Goal: Transaction & Acquisition: Download file/media

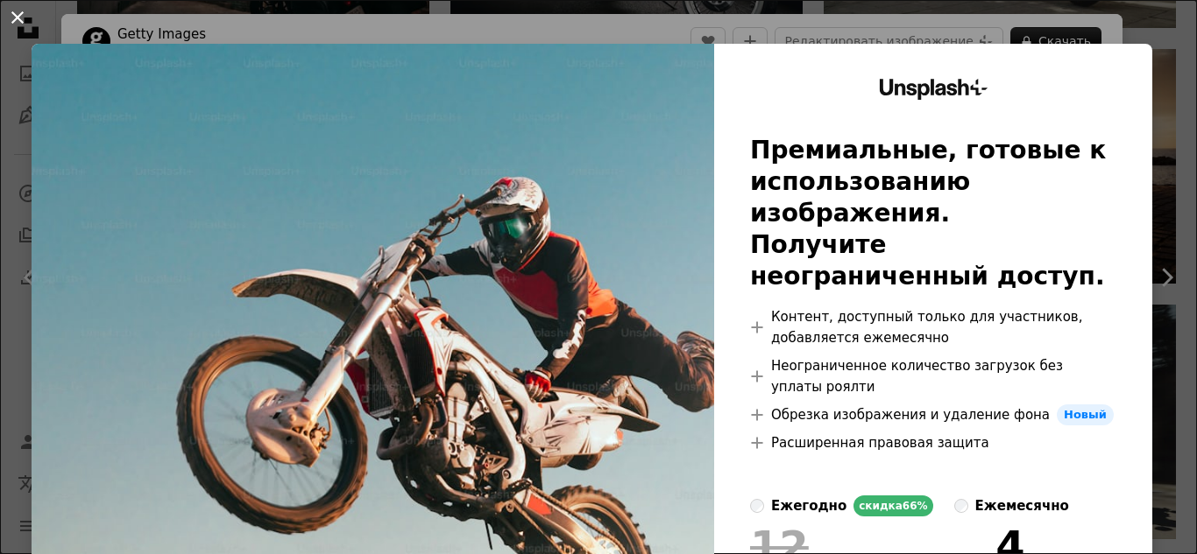
click at [18, 14] on button "An X shape" at bounding box center [17, 17] width 21 height 21
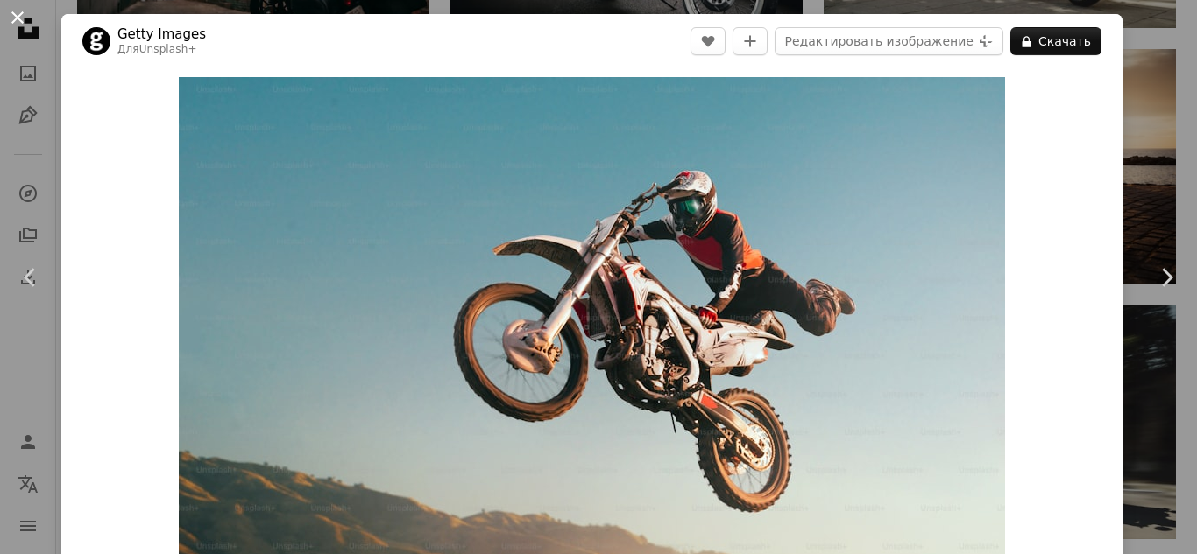
click at [16, 14] on button "An X shape" at bounding box center [17, 17] width 21 height 21
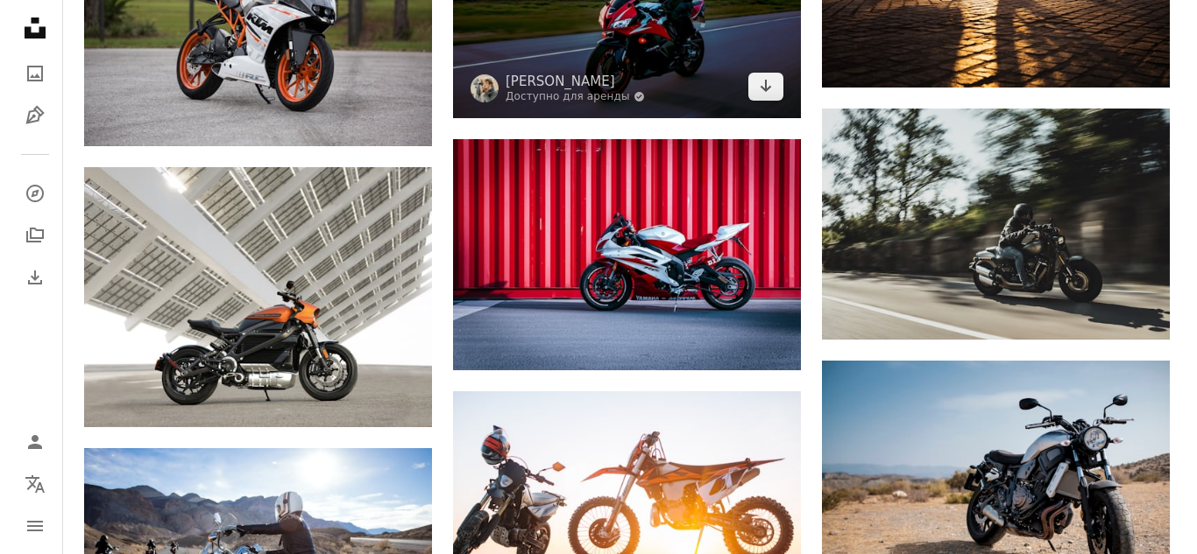
scroll to position [2323, 0]
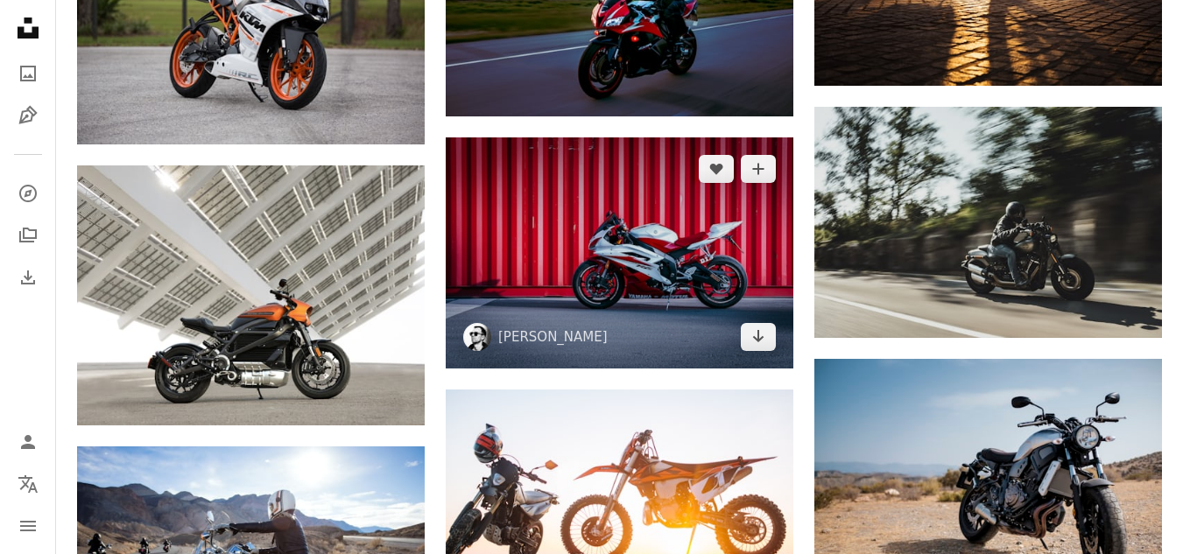
click at [661, 251] on img at bounding box center [620, 253] width 348 height 231
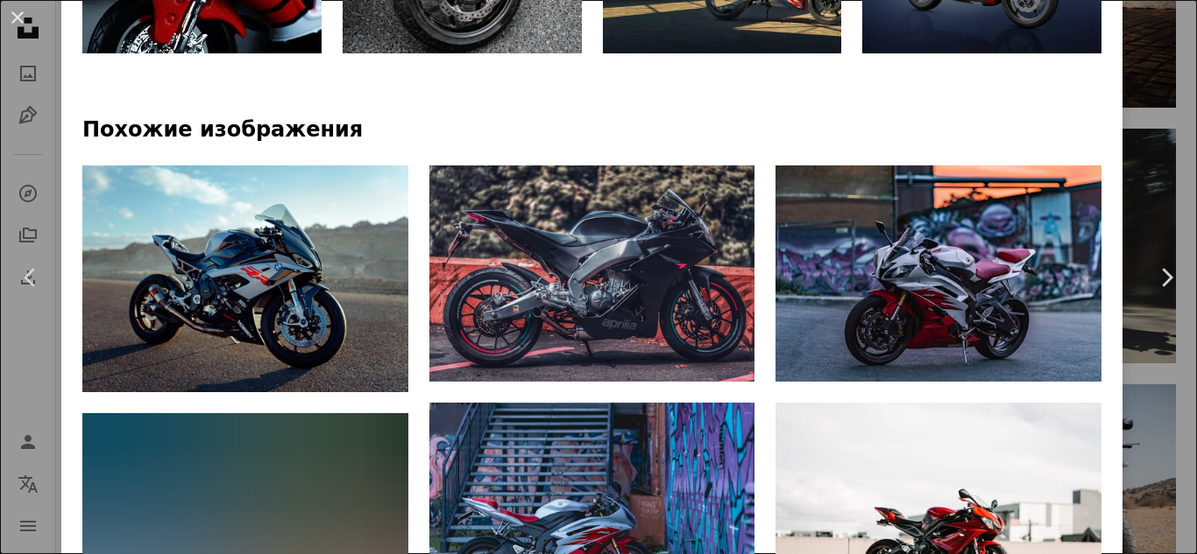
scroll to position [1145, 0]
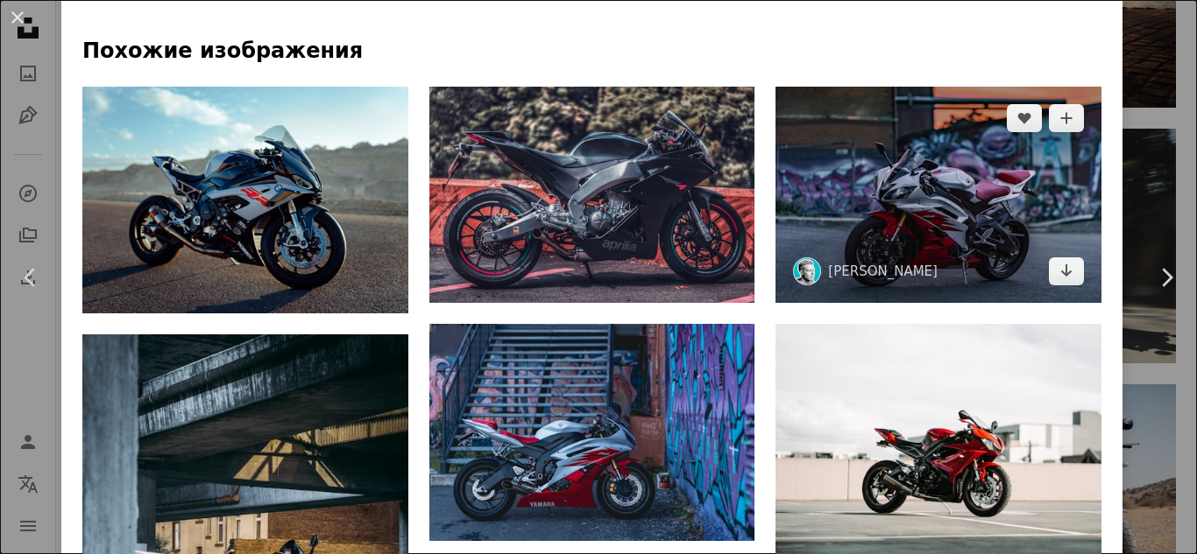
click at [908, 129] on img at bounding box center [938, 195] width 326 height 217
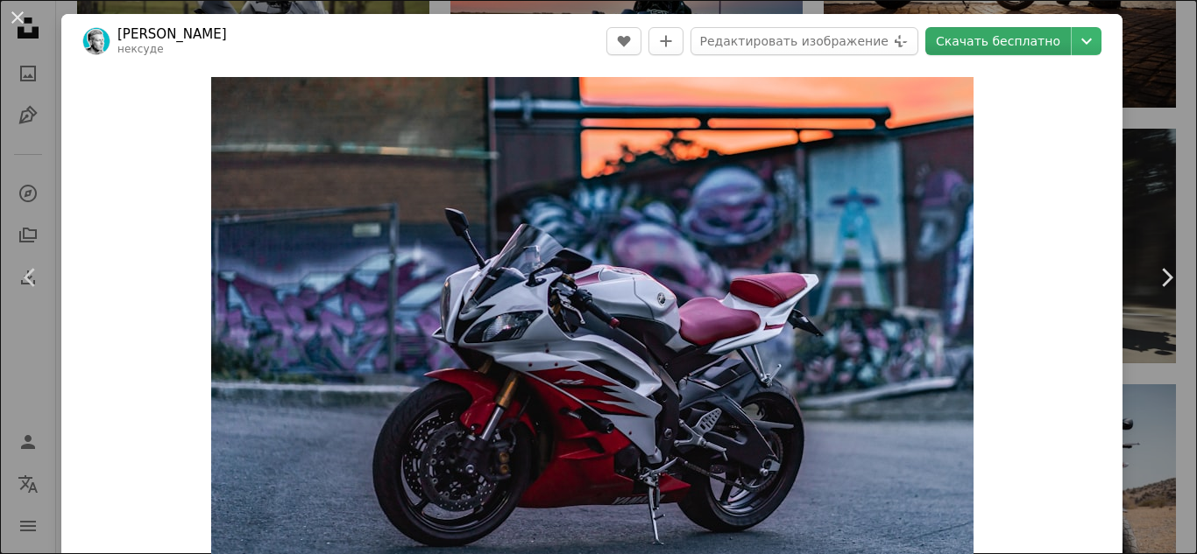
click at [988, 42] on font "Скачать бесплатно" at bounding box center [998, 41] width 124 height 14
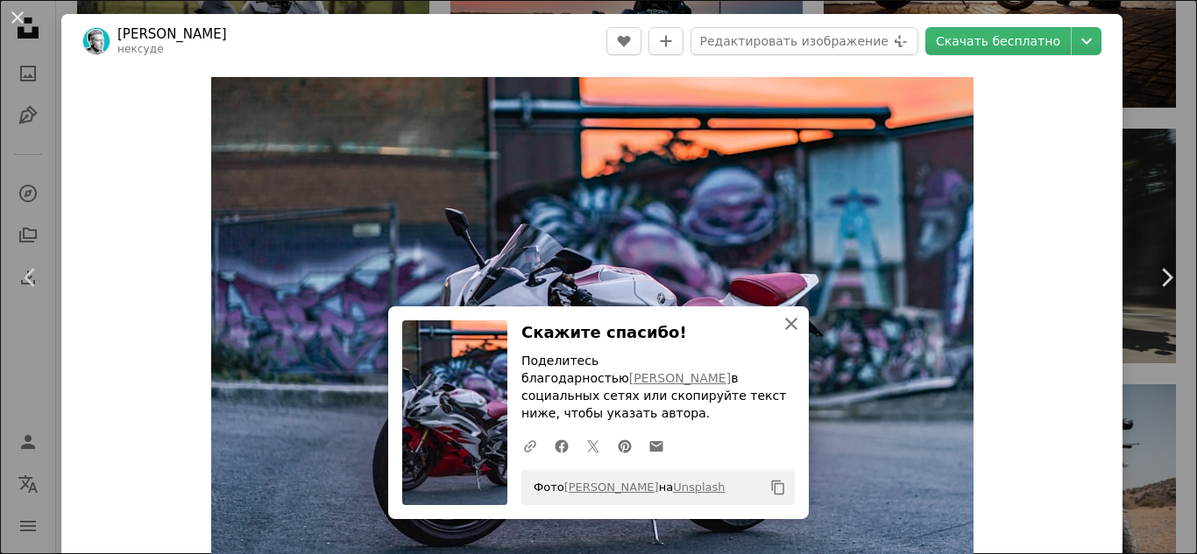
click at [794, 334] on icon "An X shape" at bounding box center [790, 324] width 21 height 21
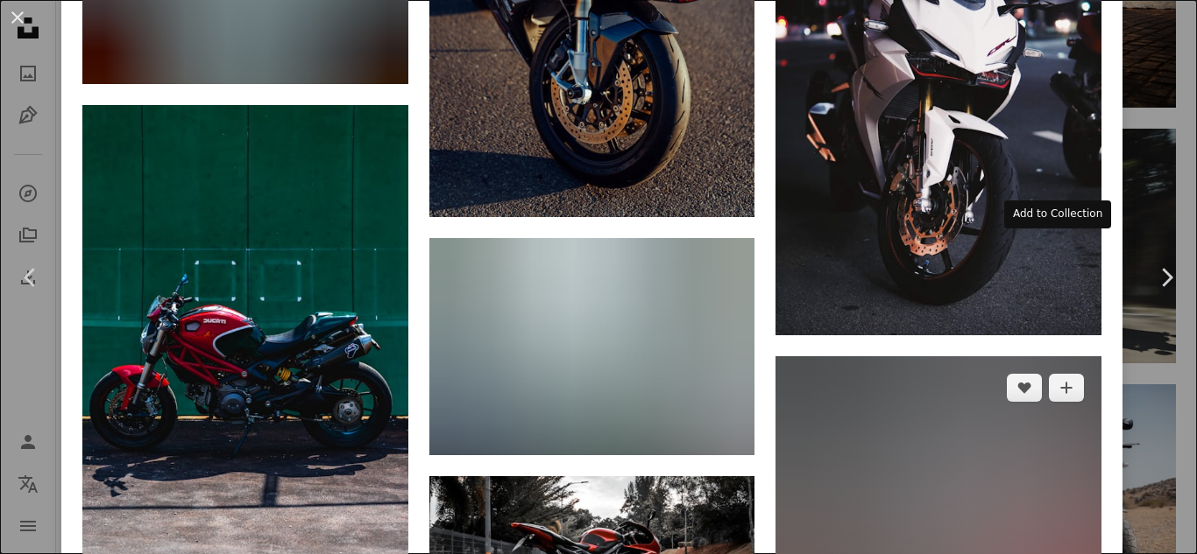
scroll to position [6634, 0]
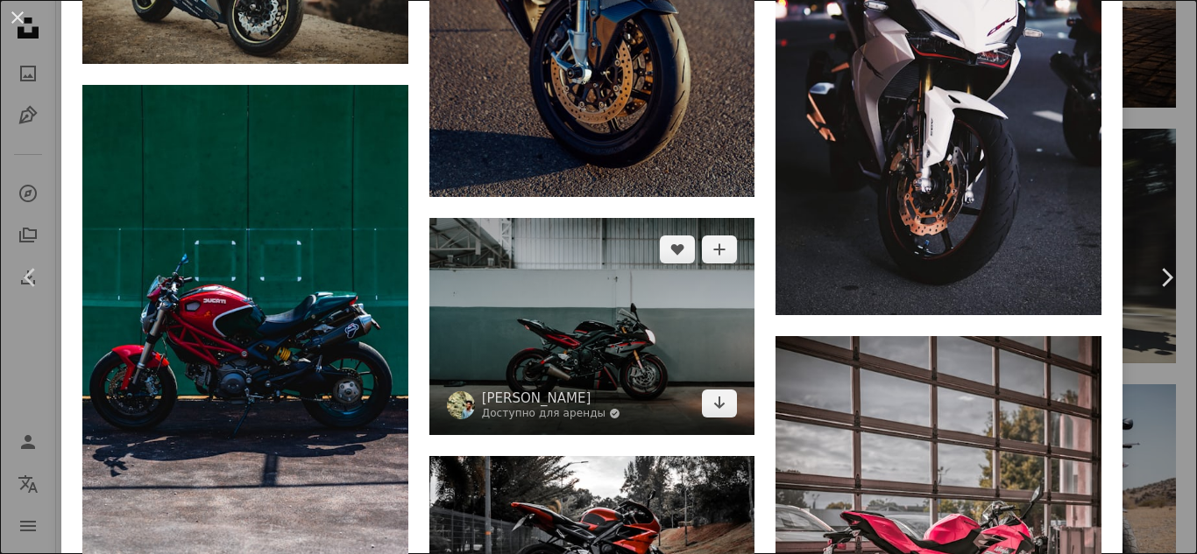
click at [651, 218] on img at bounding box center [592, 326] width 326 height 217
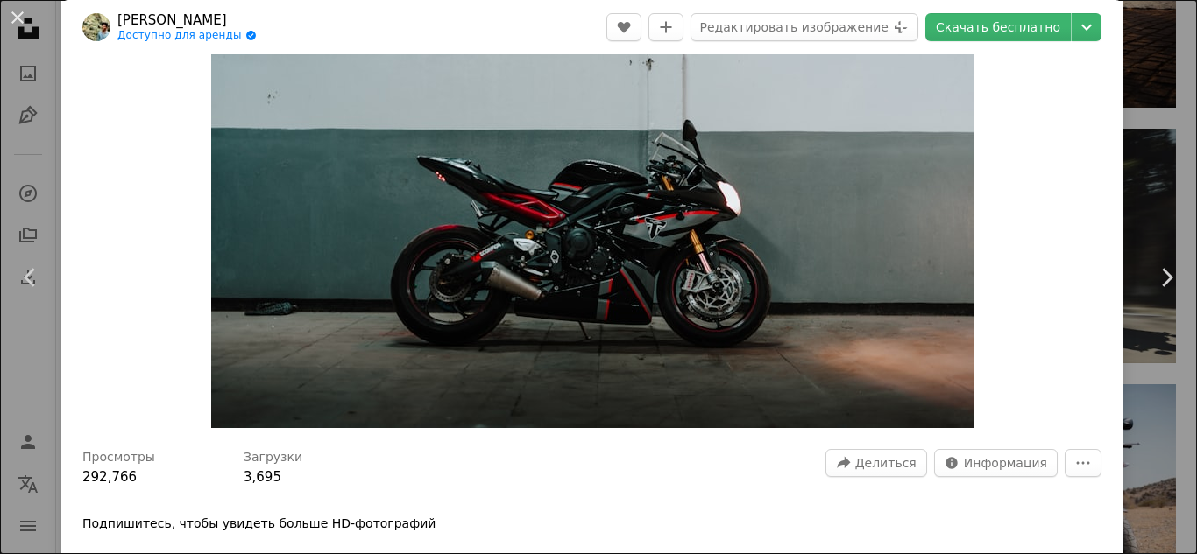
scroll to position [74, 0]
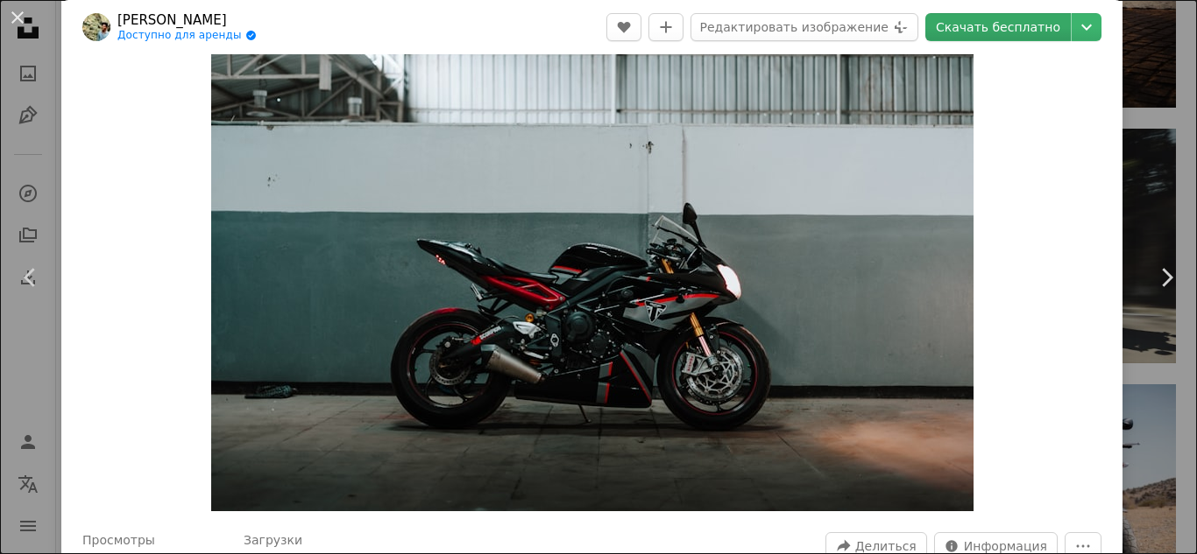
click at [1005, 31] on font "Скачать бесплатно" at bounding box center [998, 27] width 124 height 14
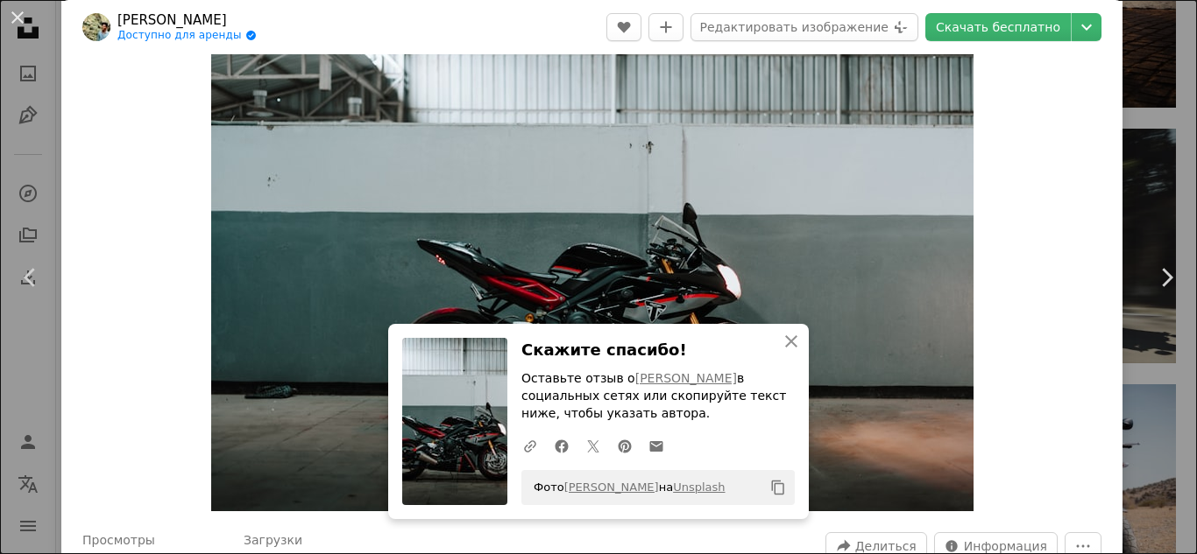
click at [757, 386] on font "в социальных сетях или скопируйте текст ниже, чтобы указать автора." at bounding box center [653, 395] width 265 height 49
click at [787, 342] on icon "An X shape" at bounding box center [790, 341] width 21 height 21
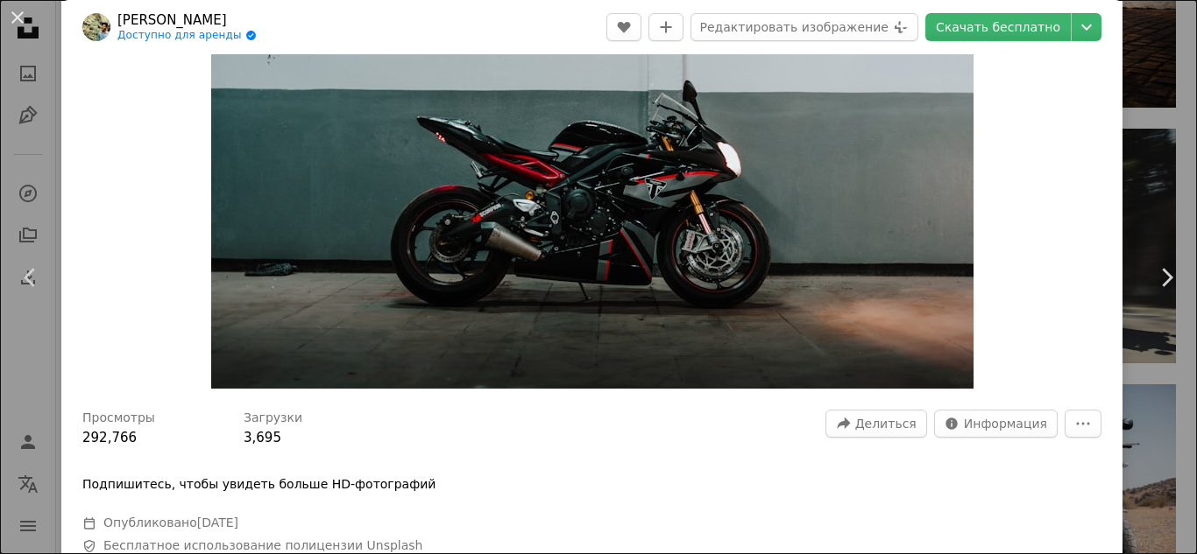
scroll to position [207, 0]
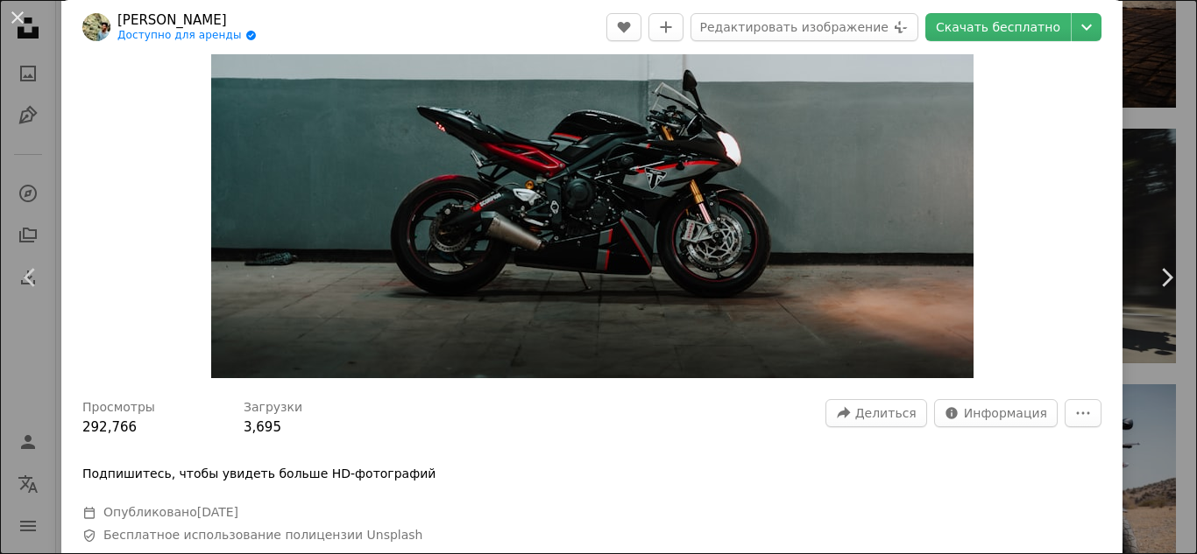
click at [786, 349] on img "Увеличить изображение" at bounding box center [592, 124] width 762 height 508
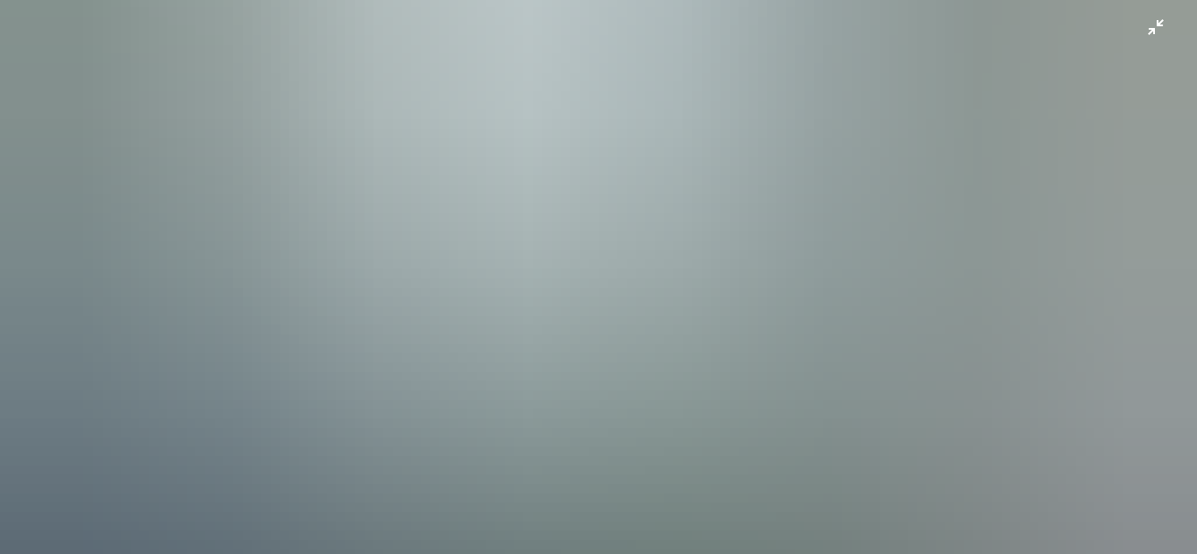
scroll to position [225, 0]
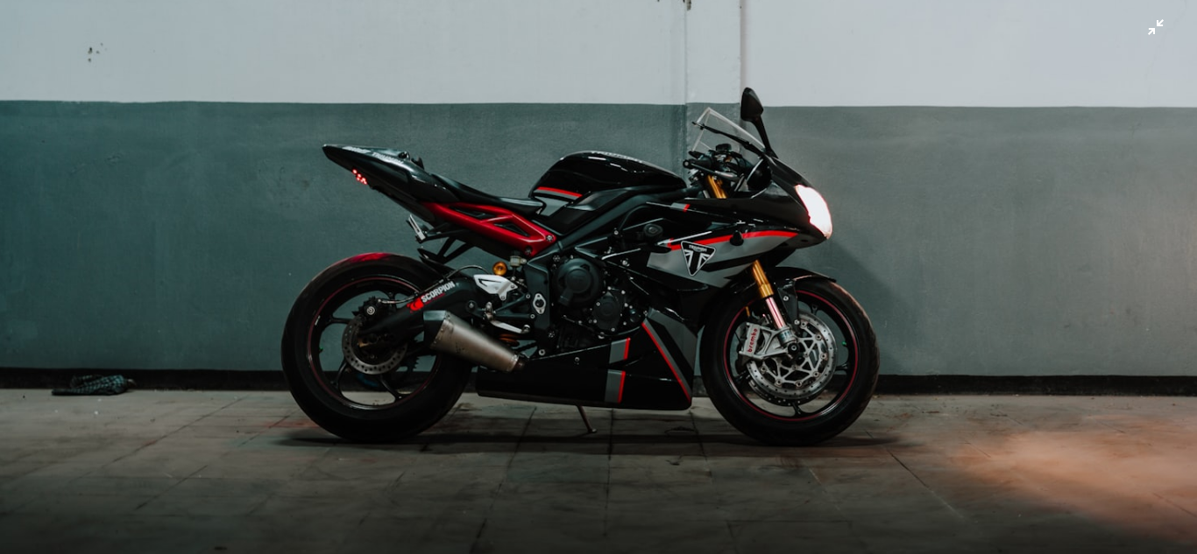
click at [1144, 25] on img "Zoom out on this image" at bounding box center [598, 173] width 1198 height 799
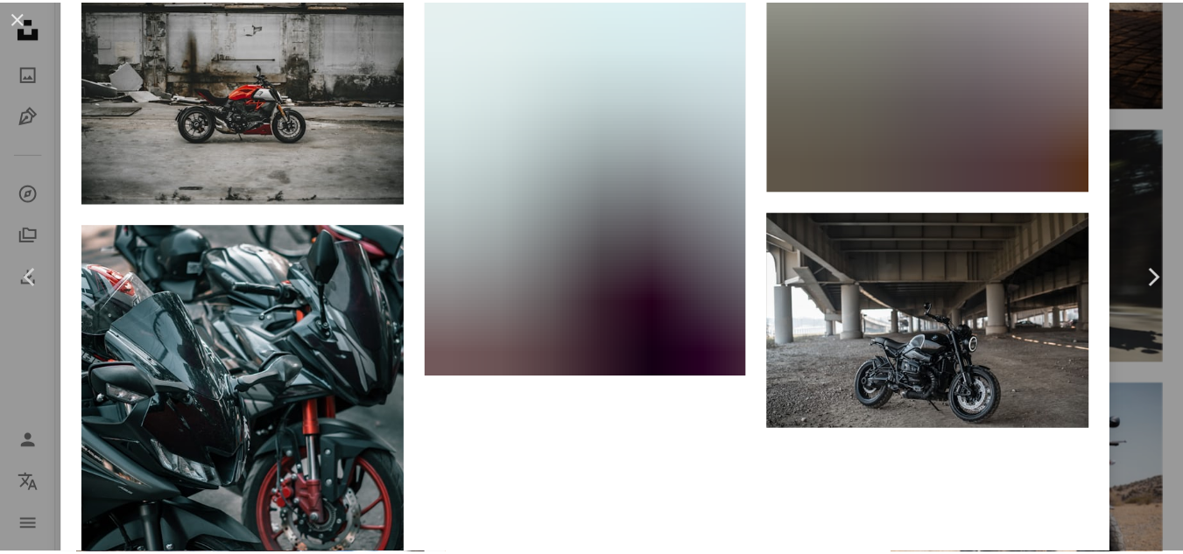
scroll to position [4620, 0]
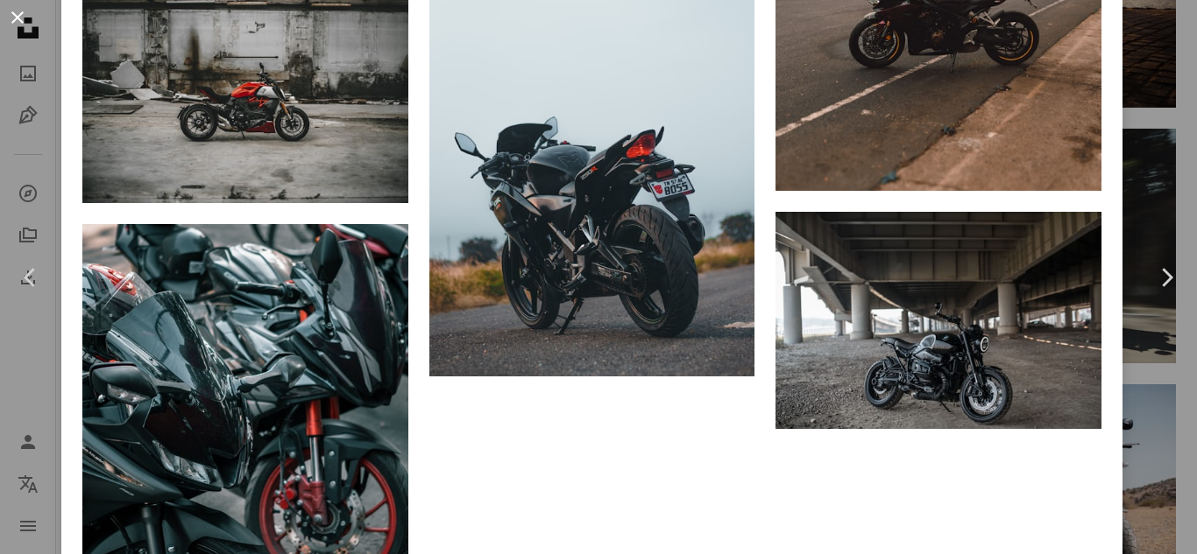
click at [16, 12] on button "An X shape" at bounding box center [17, 17] width 21 height 21
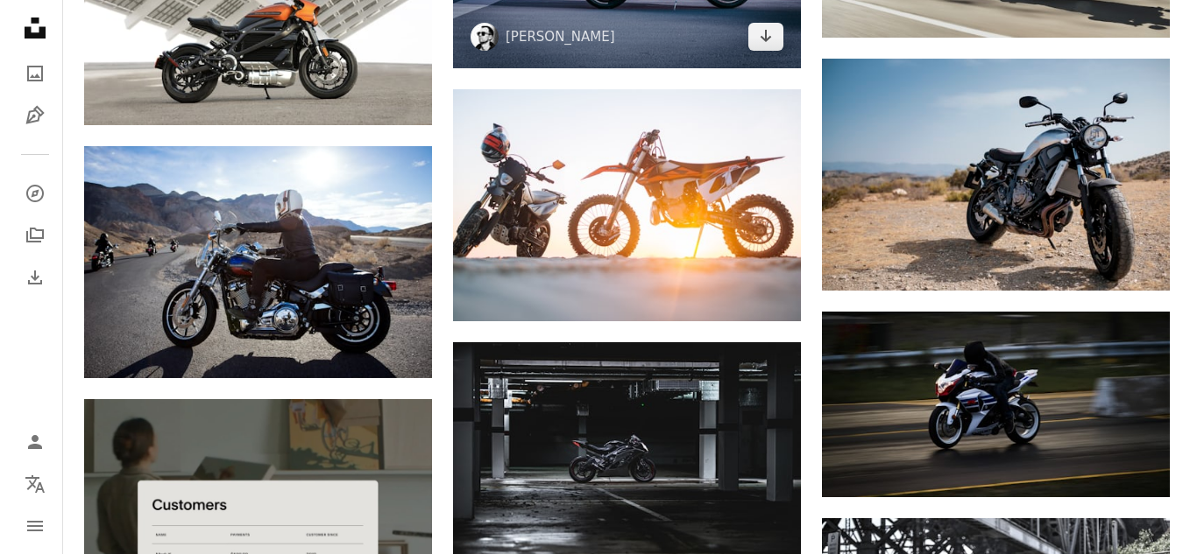
scroll to position [2624, 0]
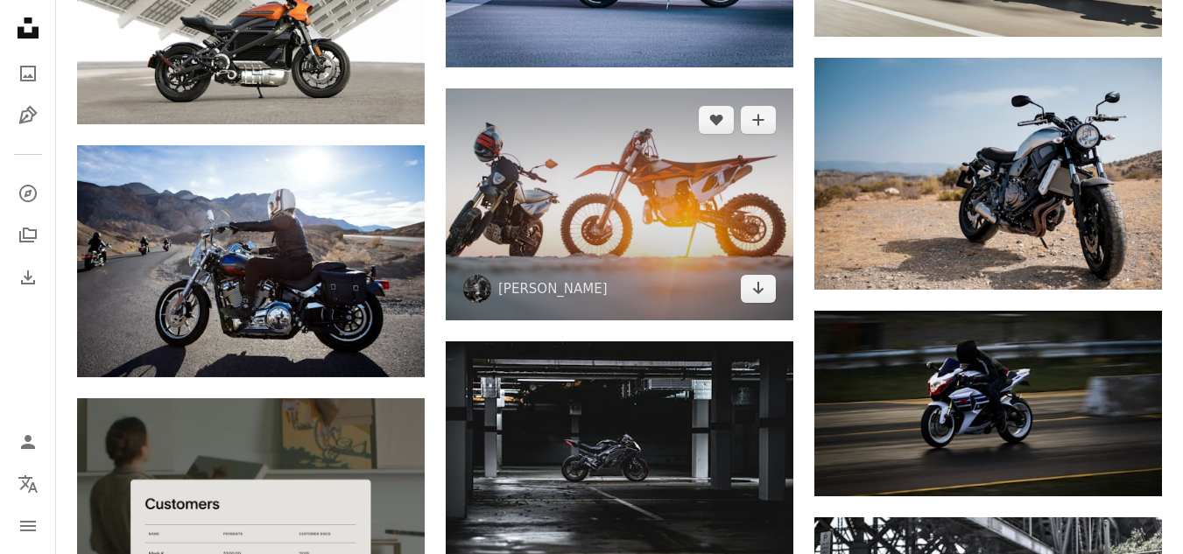
click at [656, 182] on img at bounding box center [620, 203] width 348 height 231
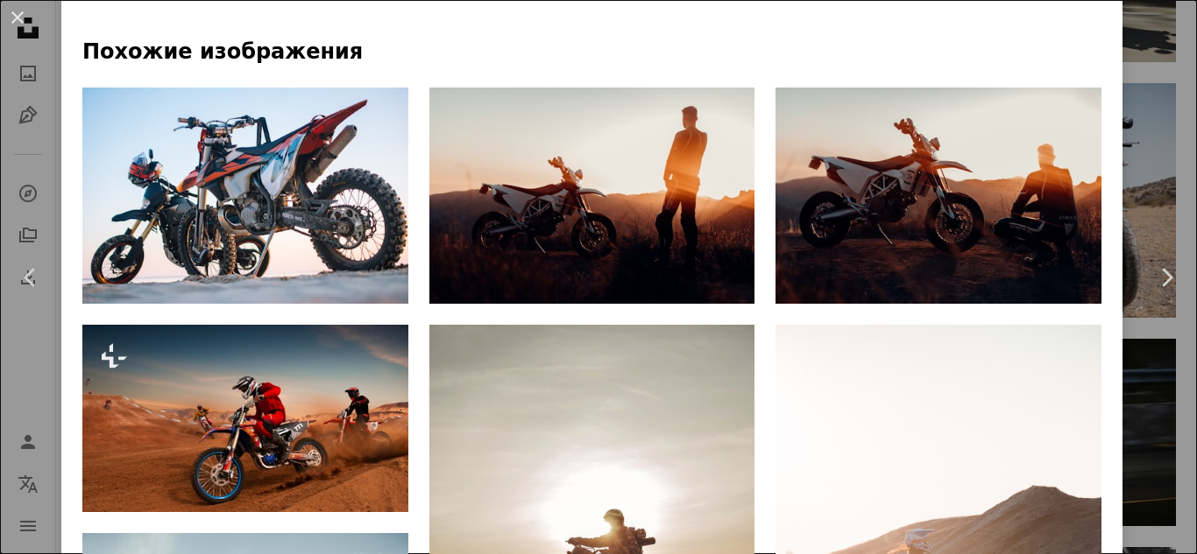
scroll to position [1166, 0]
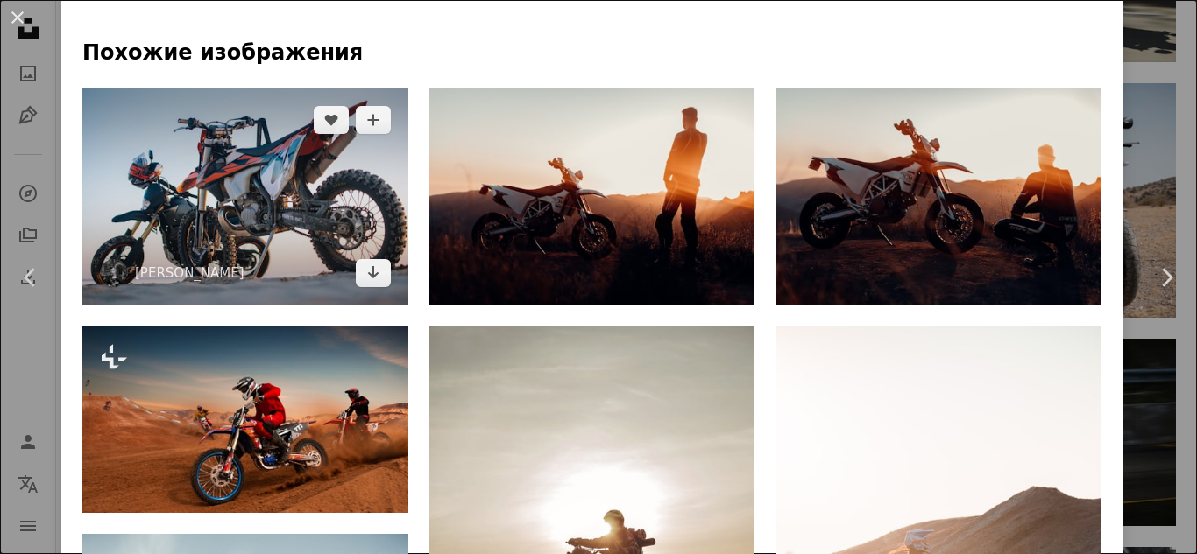
click at [336, 140] on img at bounding box center [245, 196] width 326 height 217
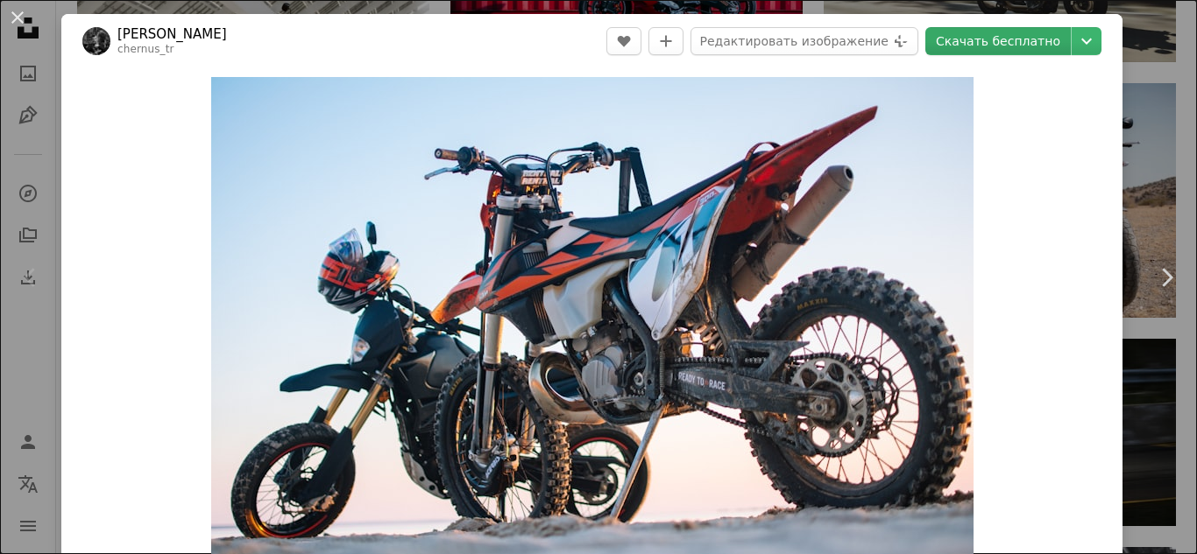
click at [1017, 41] on font "Скачать бесплатно" at bounding box center [998, 41] width 124 height 14
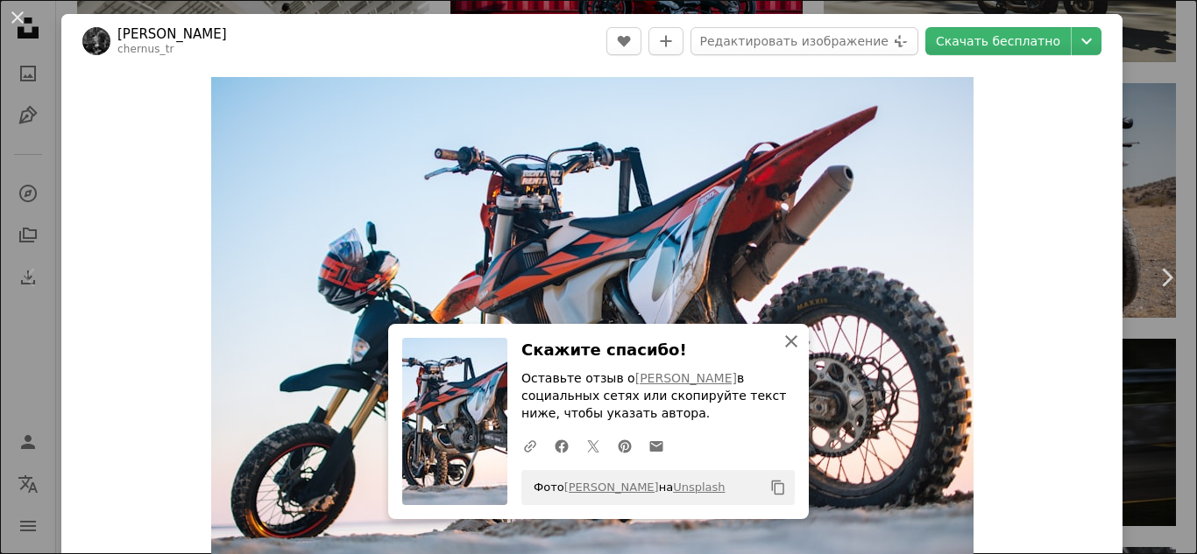
click at [789, 341] on icon "An X shape" at bounding box center [790, 341] width 21 height 21
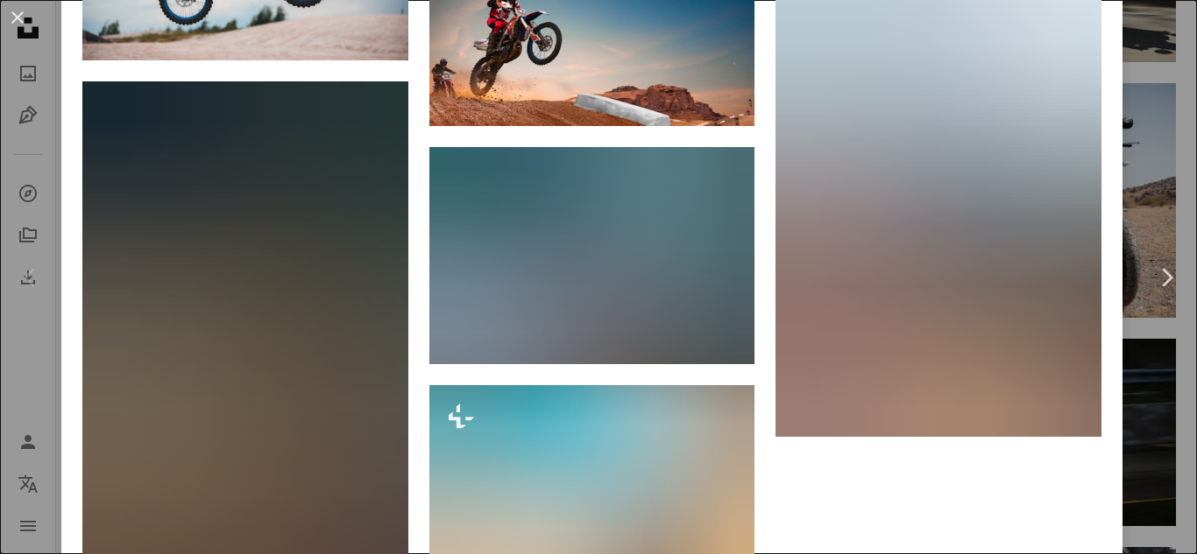
scroll to position [2779, 0]
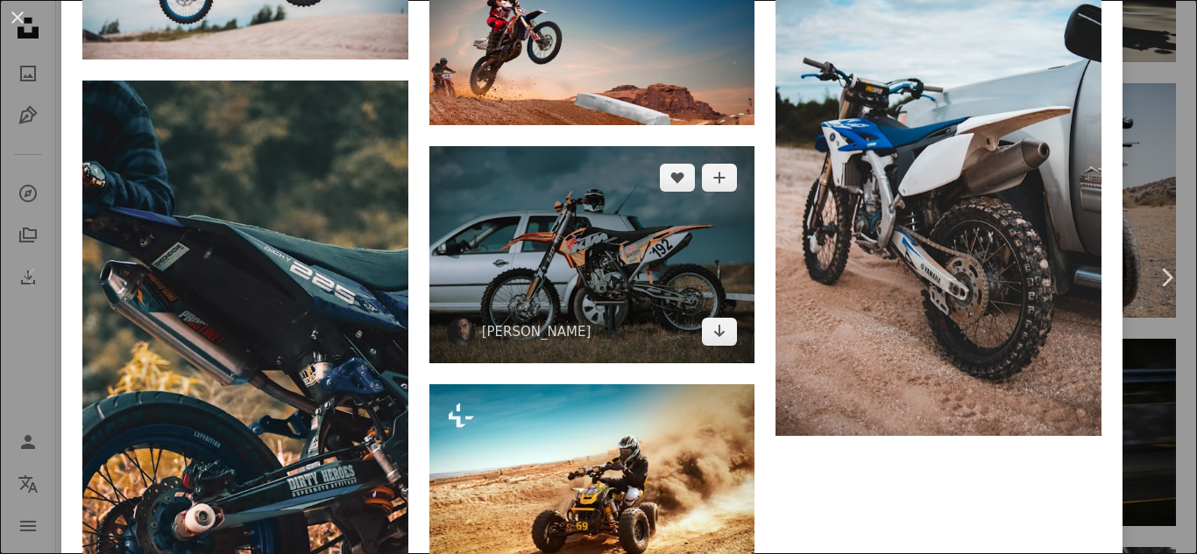
click at [674, 236] on img at bounding box center [592, 254] width 326 height 217
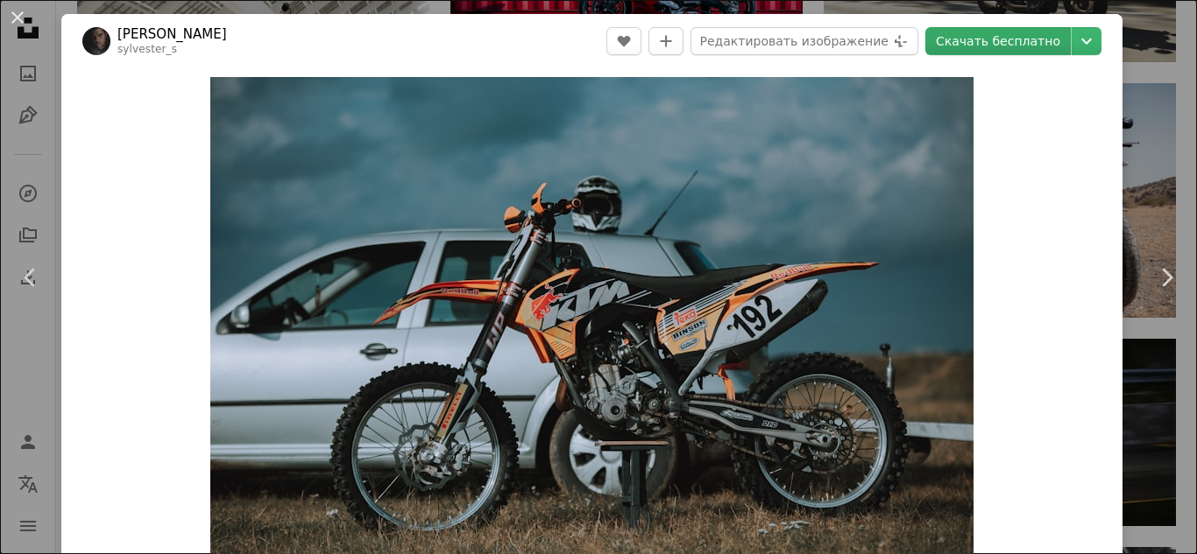
click at [1018, 39] on font "Скачать бесплатно" at bounding box center [998, 41] width 124 height 14
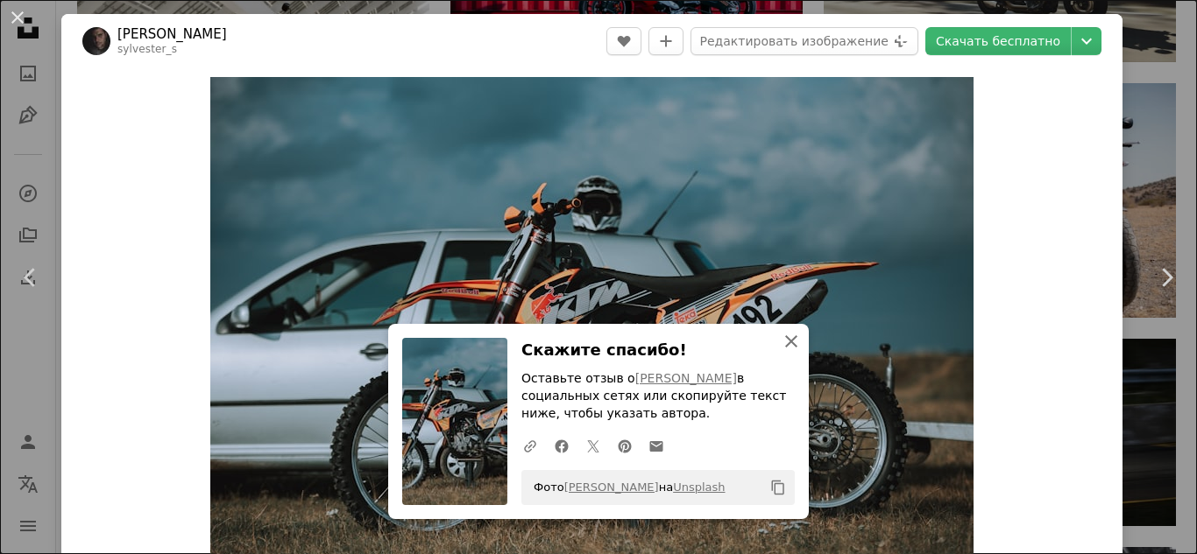
click at [787, 347] on icon "An X shape" at bounding box center [790, 341] width 21 height 21
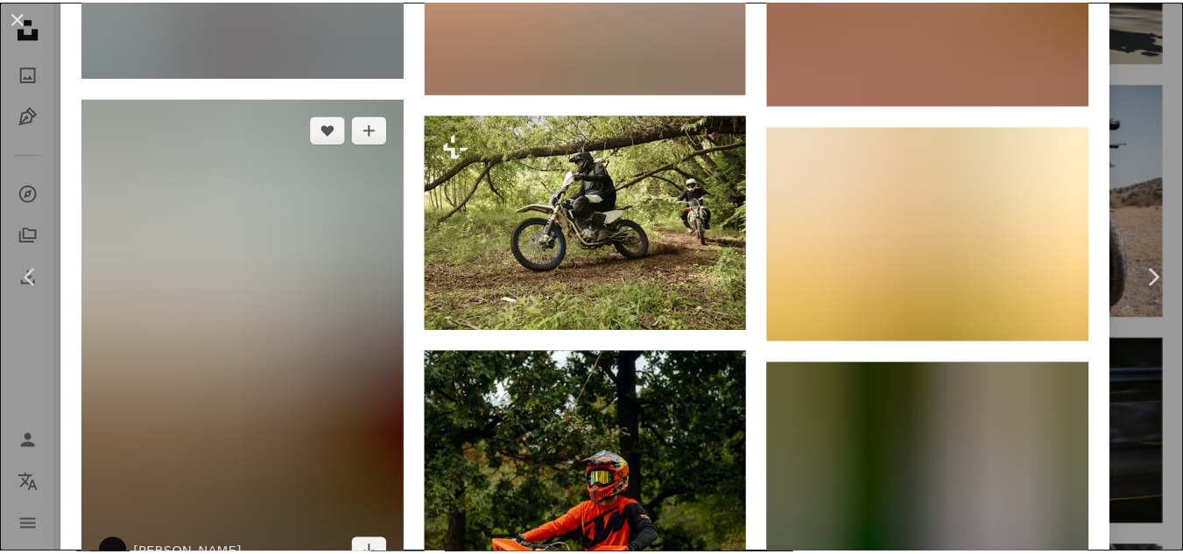
scroll to position [7509, 0]
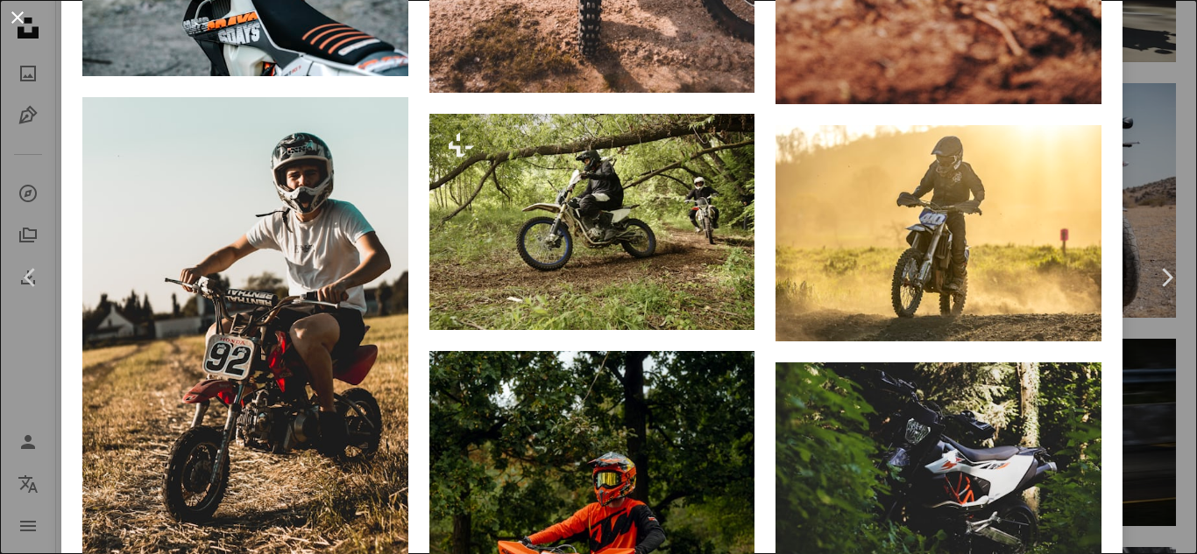
click at [7, 19] on button "An X shape" at bounding box center [17, 17] width 21 height 21
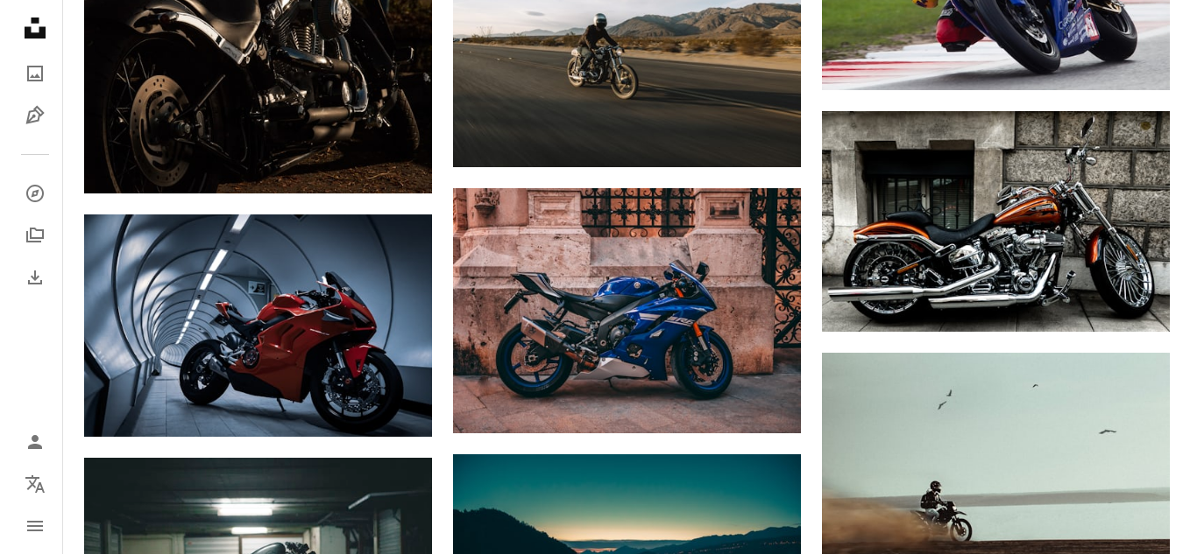
scroll to position [3541, 0]
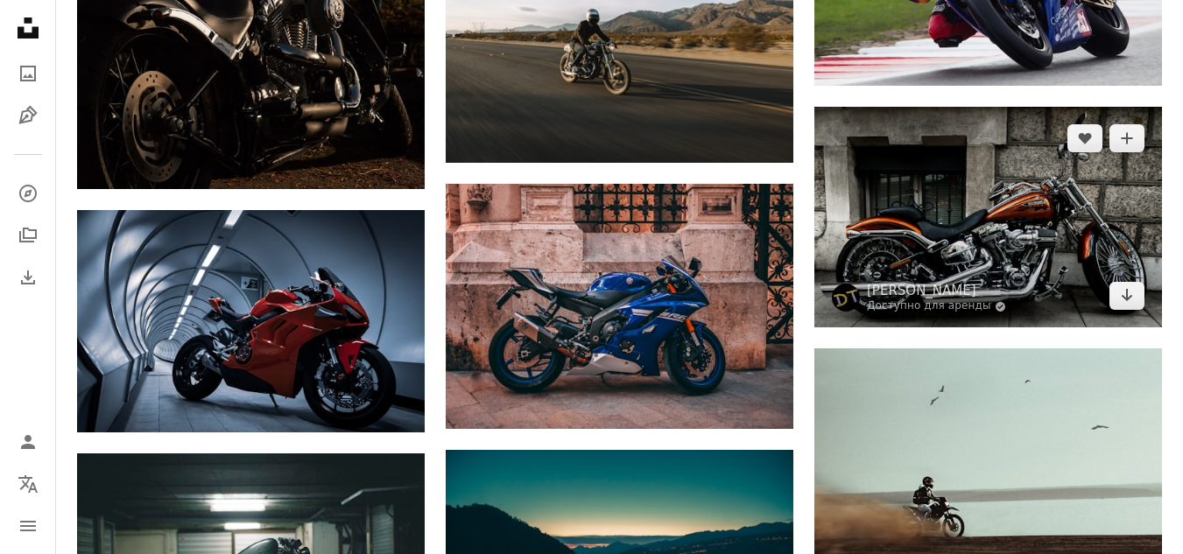
click at [972, 228] on img at bounding box center [989, 217] width 348 height 221
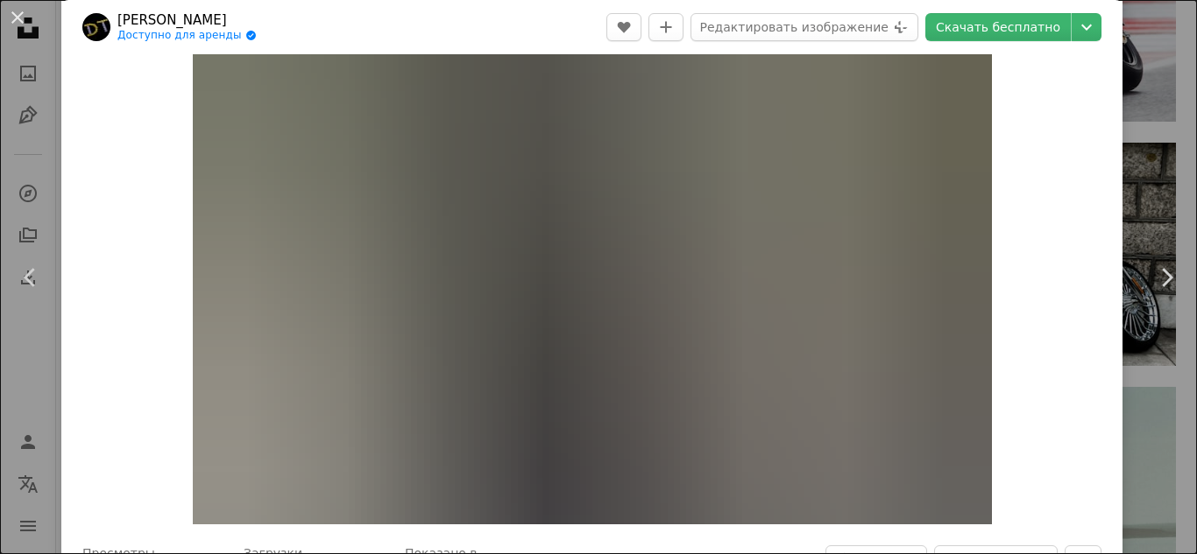
scroll to position [60, 0]
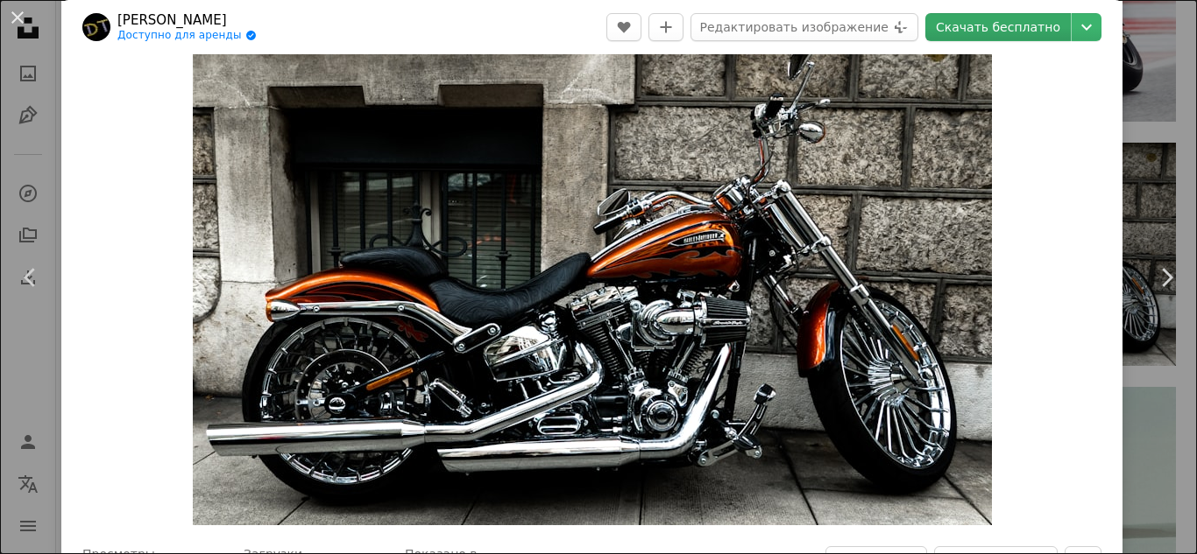
click at [1019, 26] on font "Скачать бесплатно" at bounding box center [998, 27] width 124 height 14
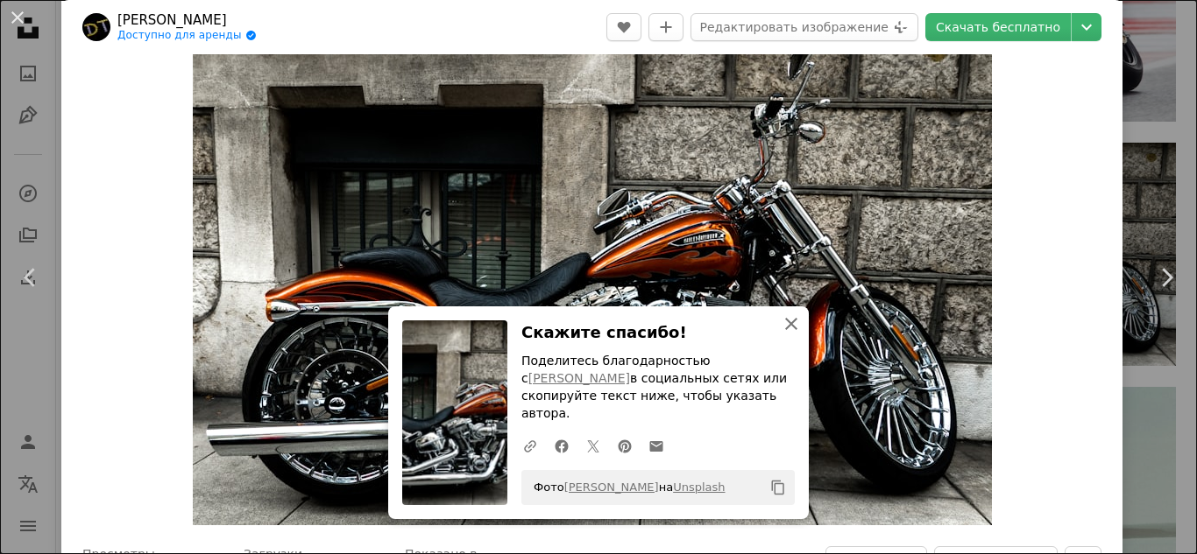
click at [788, 335] on icon "An X shape" at bounding box center [790, 324] width 21 height 21
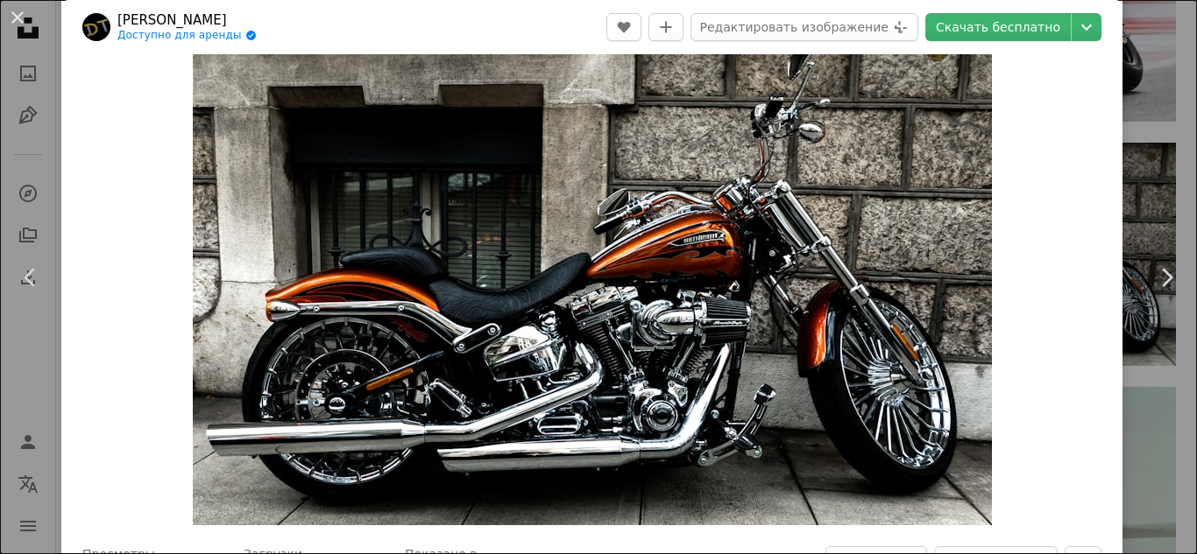
click at [786, 343] on img "Увеличить изображение" at bounding box center [592, 272] width 799 height 508
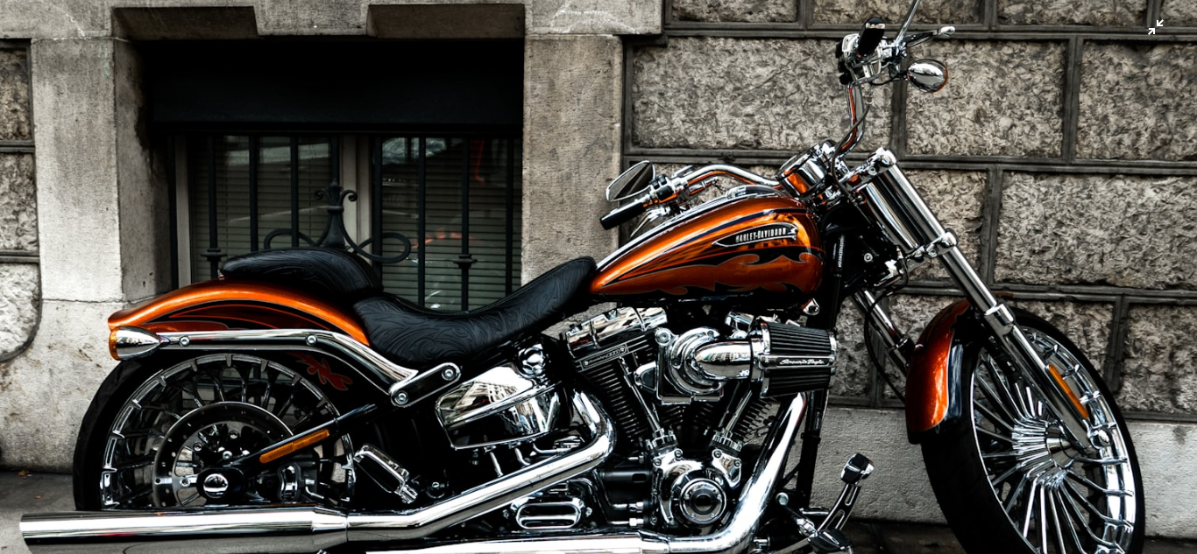
scroll to position [25, 0]
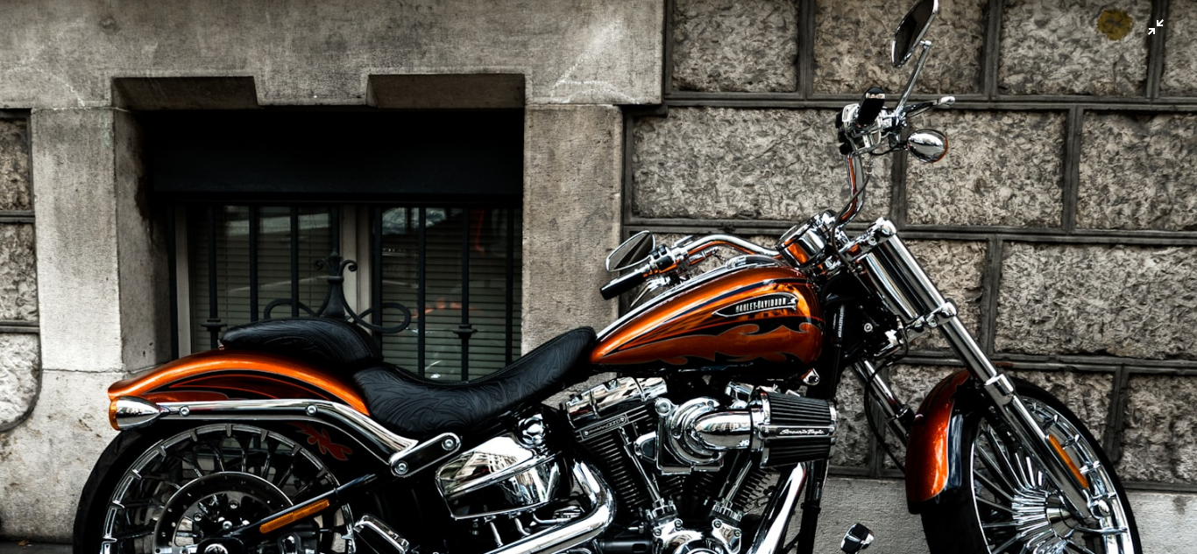
click at [1146, 26] on img "Zoom out on this image" at bounding box center [598, 355] width 1198 height 762
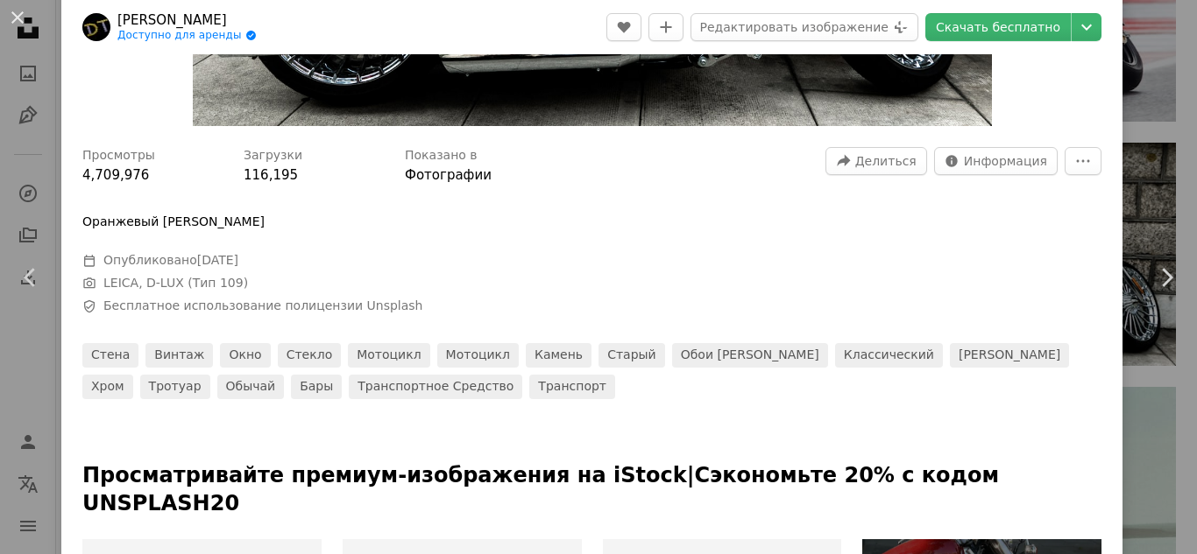
scroll to position [464, 0]
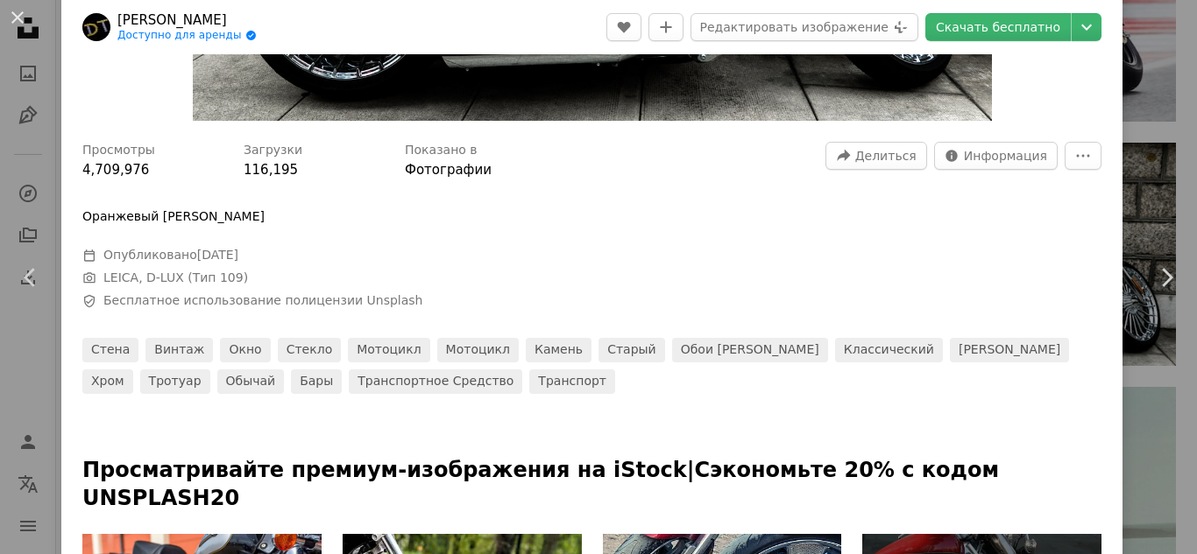
drag, startPoint x: 514, startPoint y: 1, endPoint x: 741, endPoint y: 126, distance: 259.2
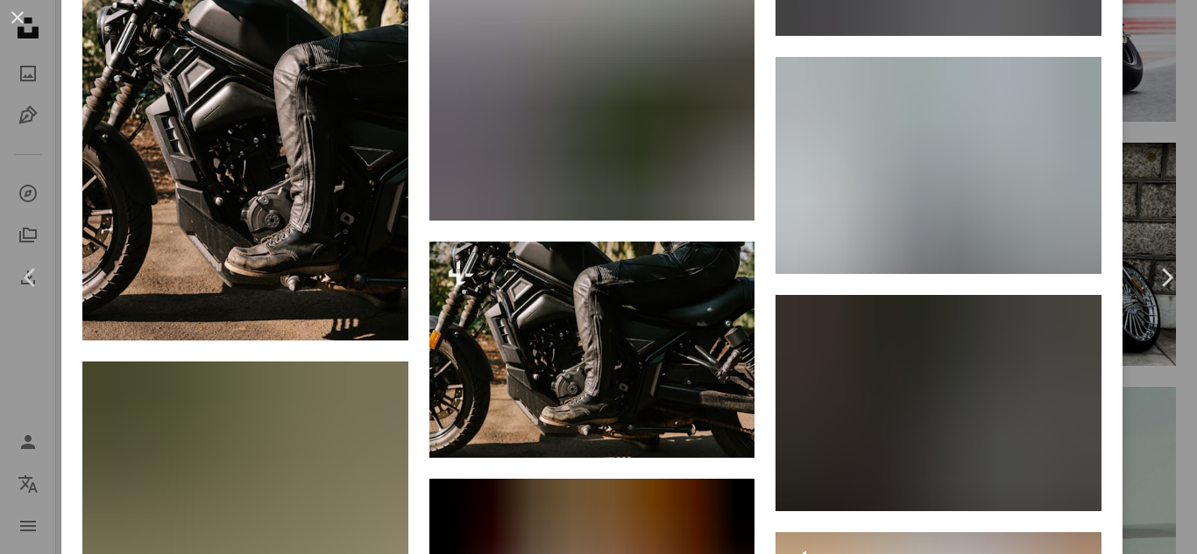
scroll to position [1628, 0]
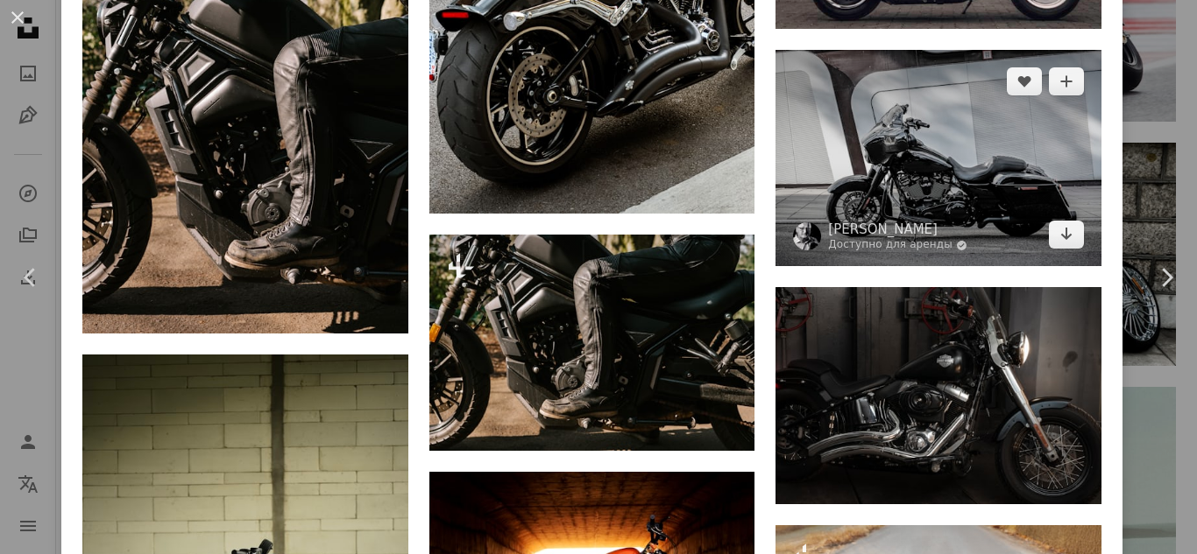
click at [918, 125] on img at bounding box center [938, 158] width 326 height 217
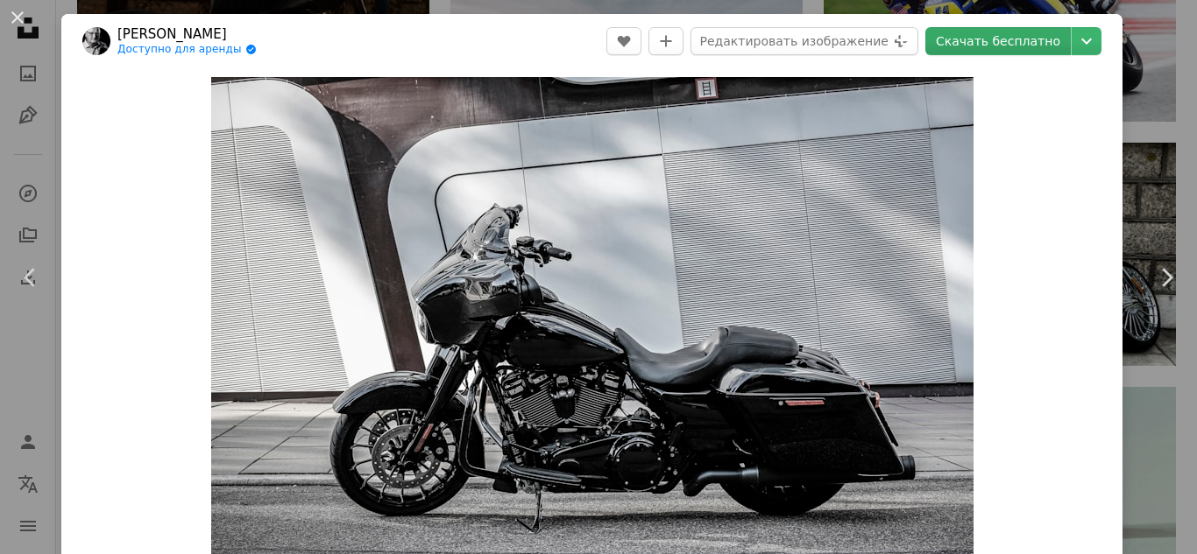
click at [1006, 39] on font "Скачать бесплатно" at bounding box center [998, 41] width 124 height 14
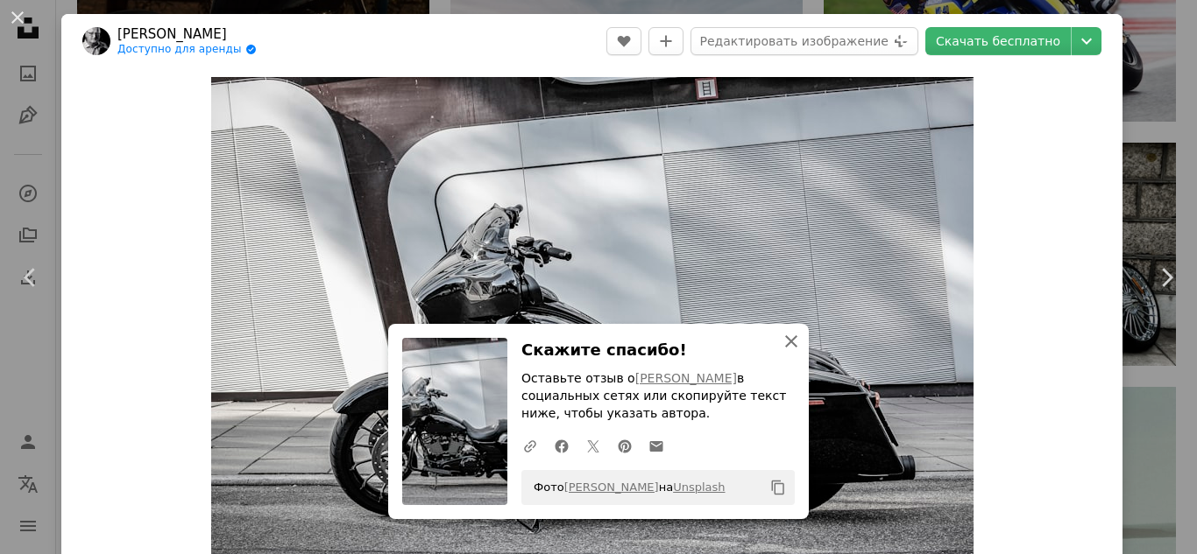
click at [788, 348] on icon "An X shape" at bounding box center [790, 341] width 21 height 21
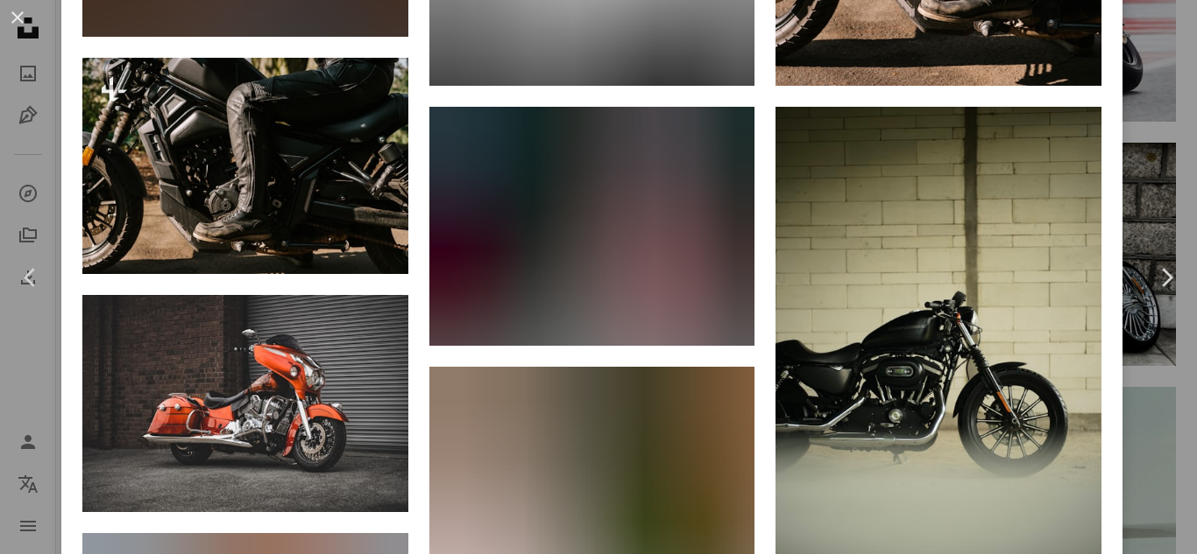
scroll to position [1842, 0]
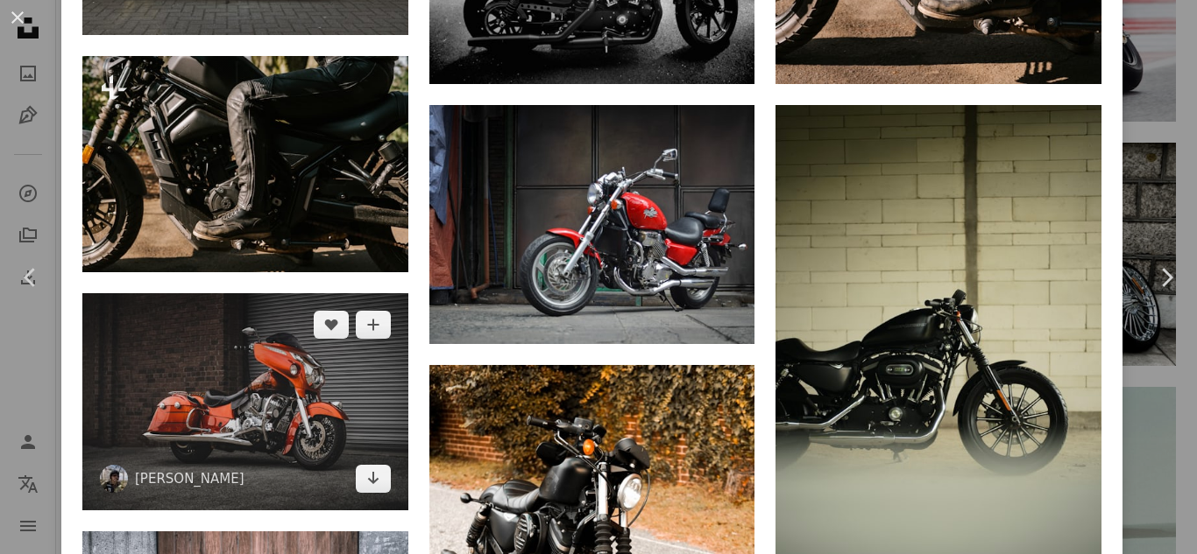
click at [293, 348] on img at bounding box center [245, 401] width 326 height 217
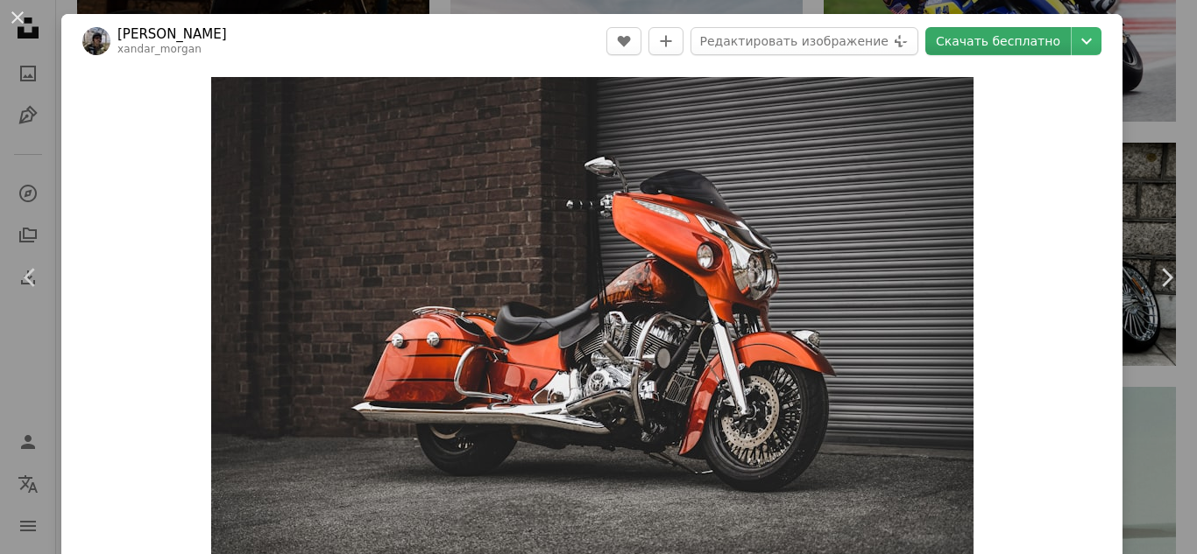
click at [1027, 37] on font "Скачать бесплатно" at bounding box center [998, 41] width 124 height 14
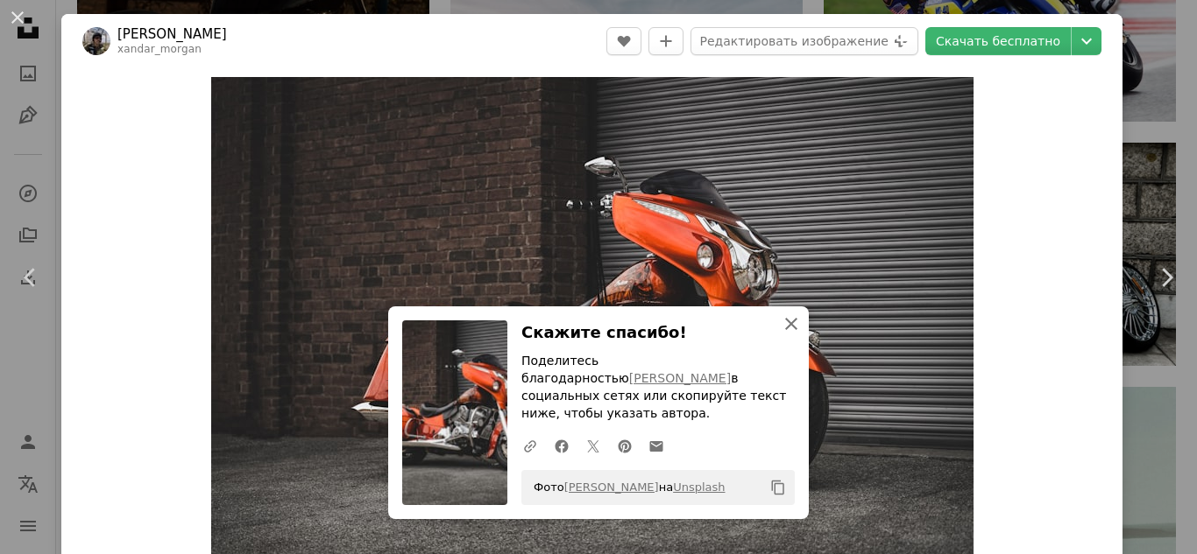
click at [792, 335] on icon "An X shape" at bounding box center [790, 324] width 21 height 21
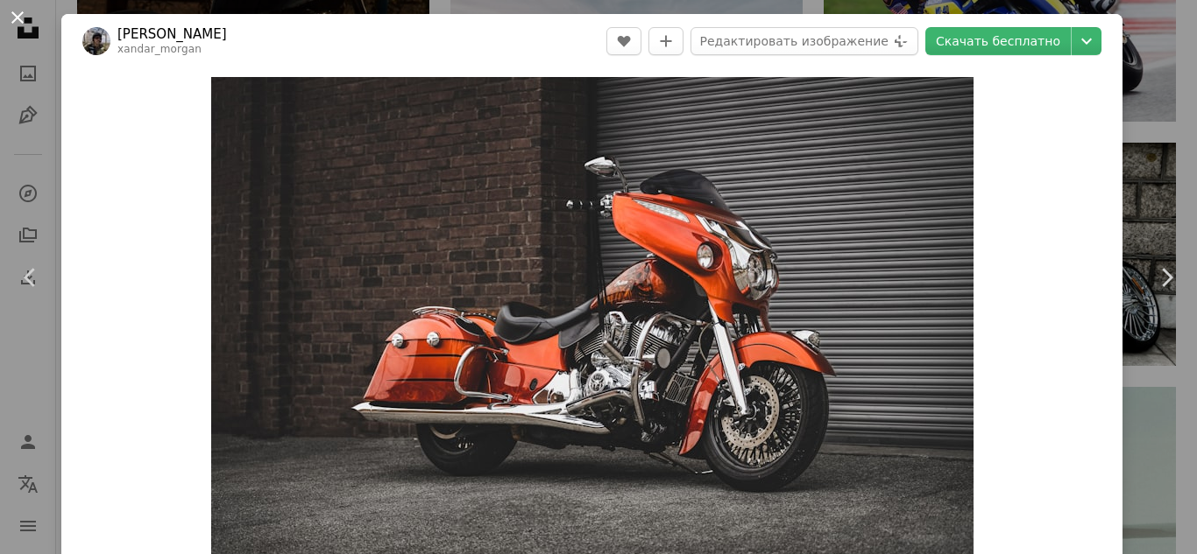
click at [16, 7] on button "An X shape" at bounding box center [17, 17] width 21 height 21
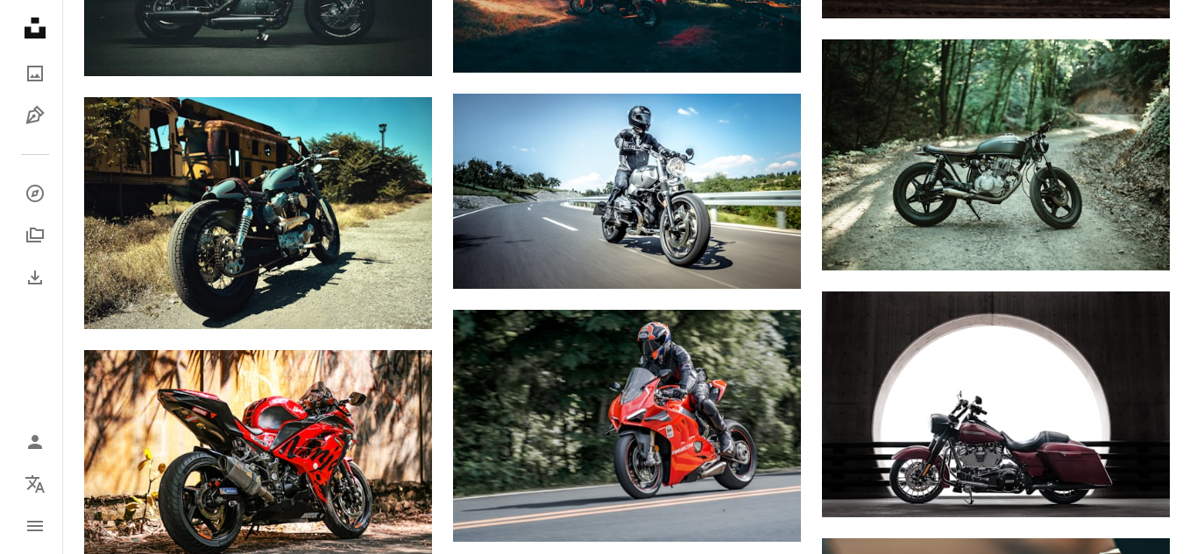
scroll to position [4154, 0]
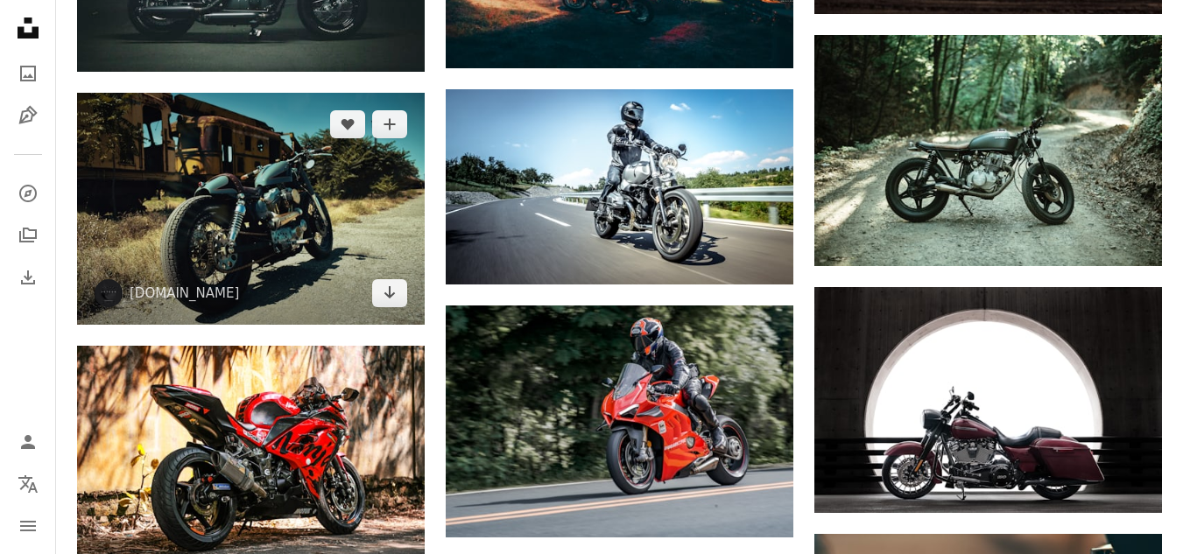
click at [347, 220] on img at bounding box center [251, 208] width 348 height 231
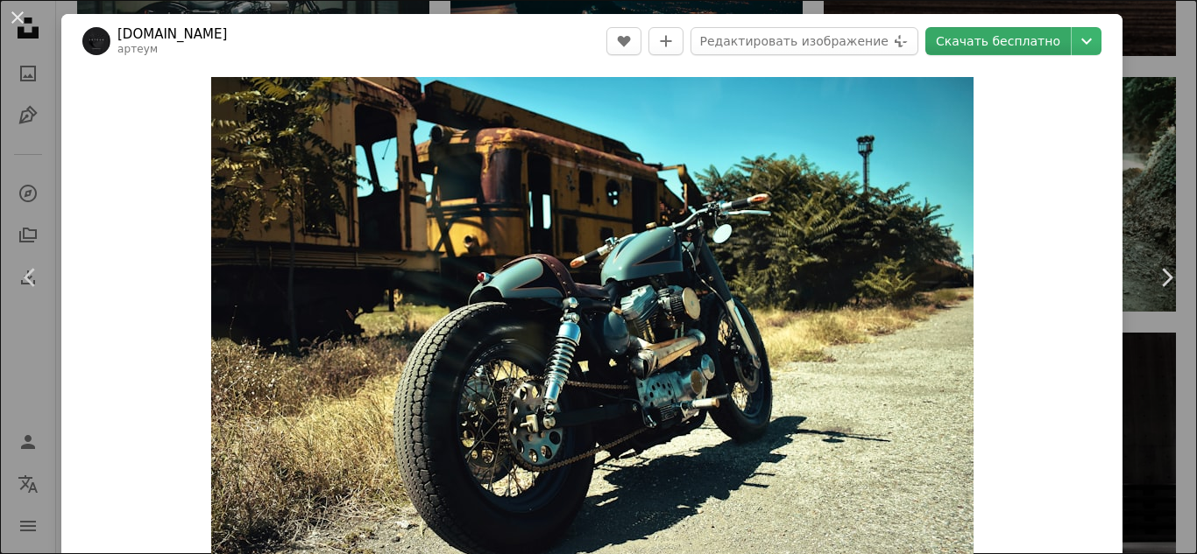
click at [1014, 42] on font "Скачать бесплатно" at bounding box center [998, 41] width 124 height 14
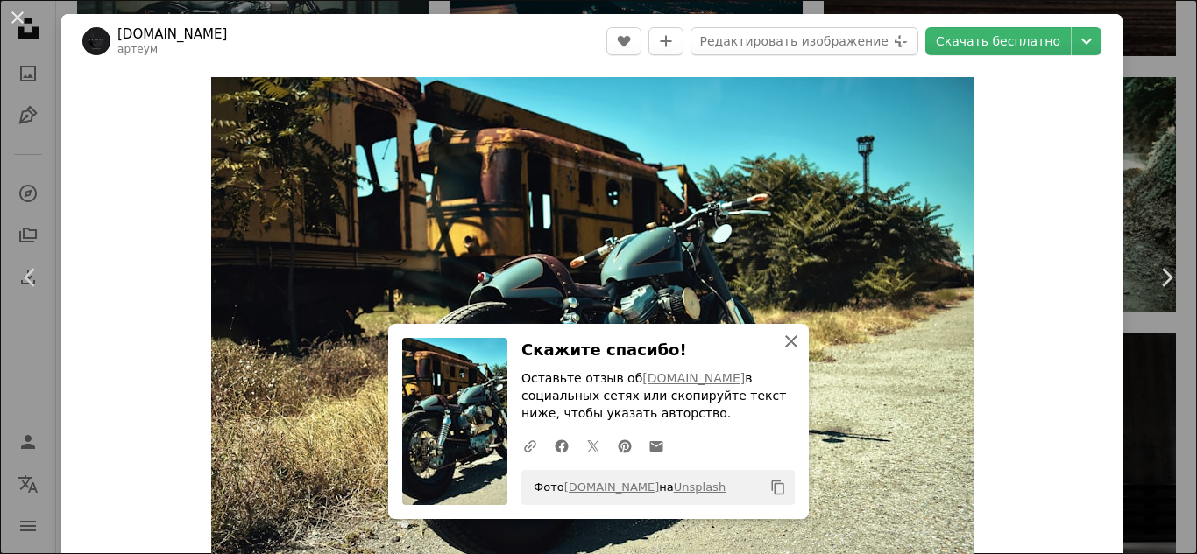
click at [780, 347] on icon "An X shape" at bounding box center [790, 341] width 21 height 21
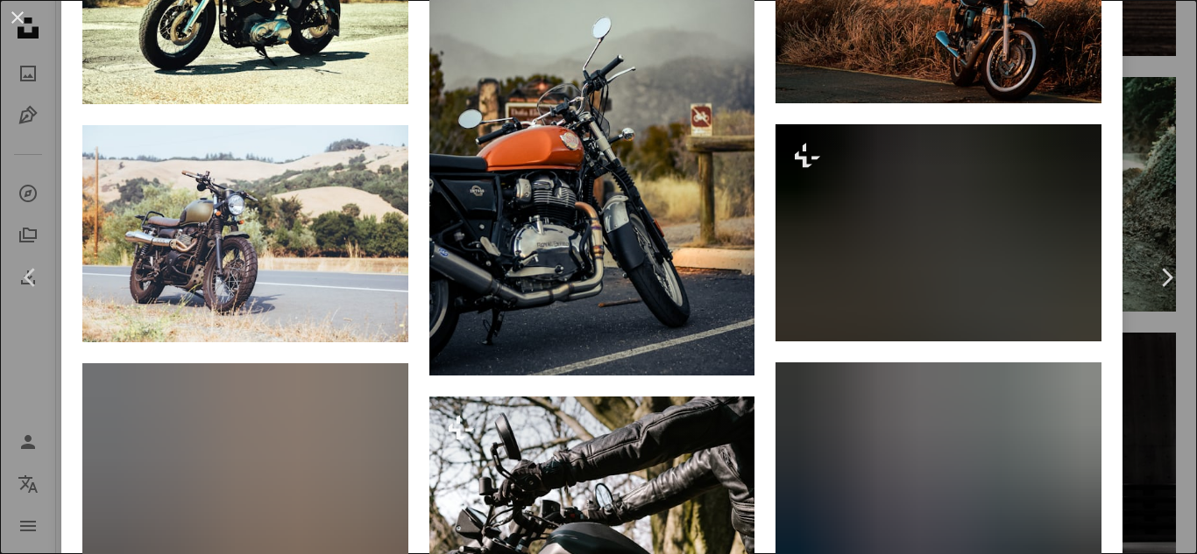
scroll to position [1345, 0]
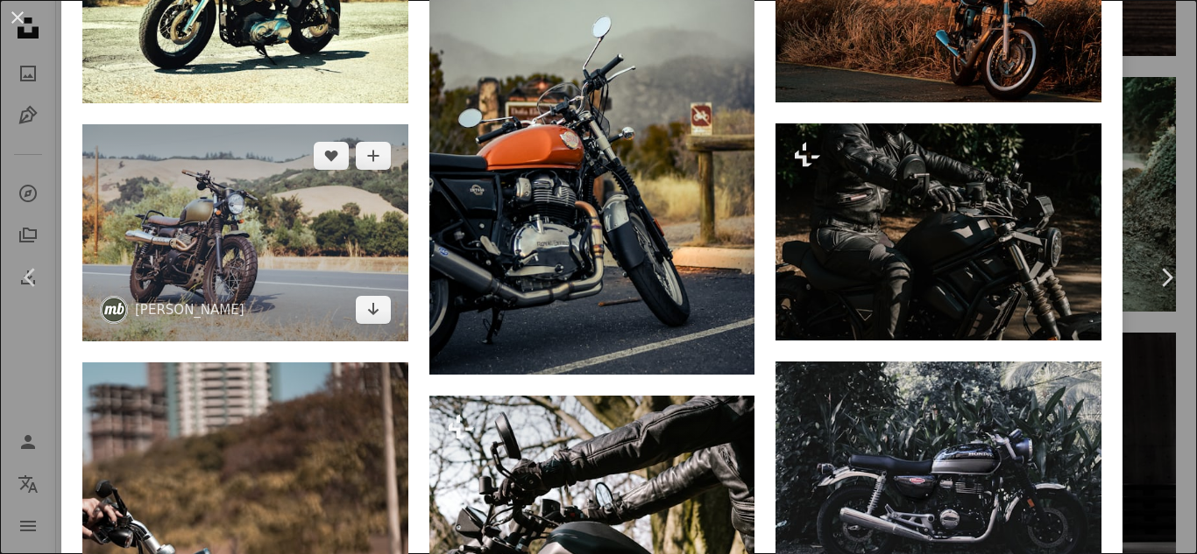
click at [363, 244] on img at bounding box center [245, 232] width 326 height 217
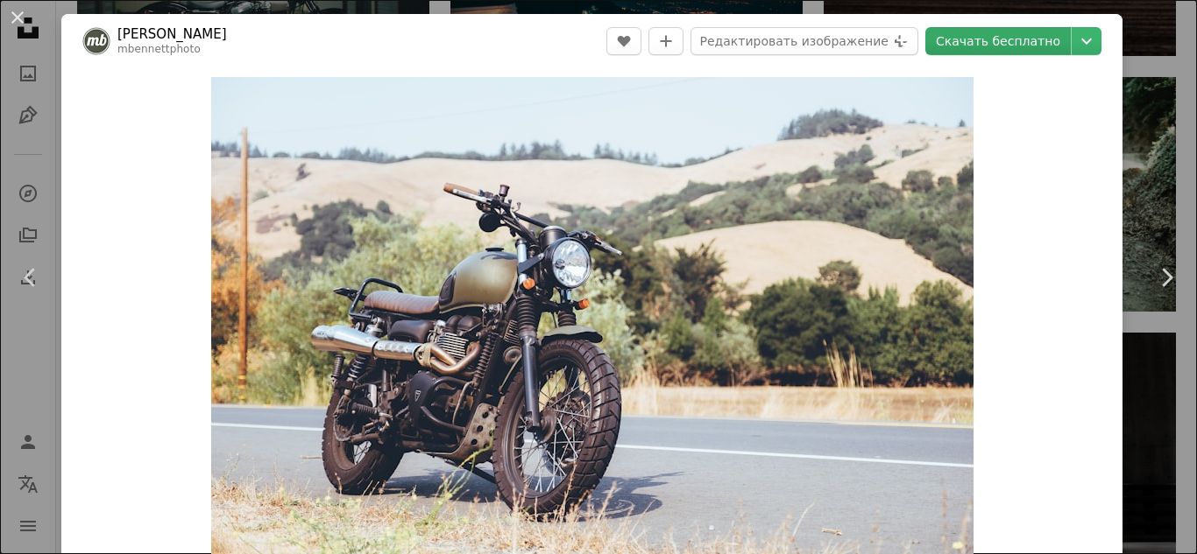
click at [988, 38] on font "Скачать бесплатно" at bounding box center [998, 41] width 124 height 14
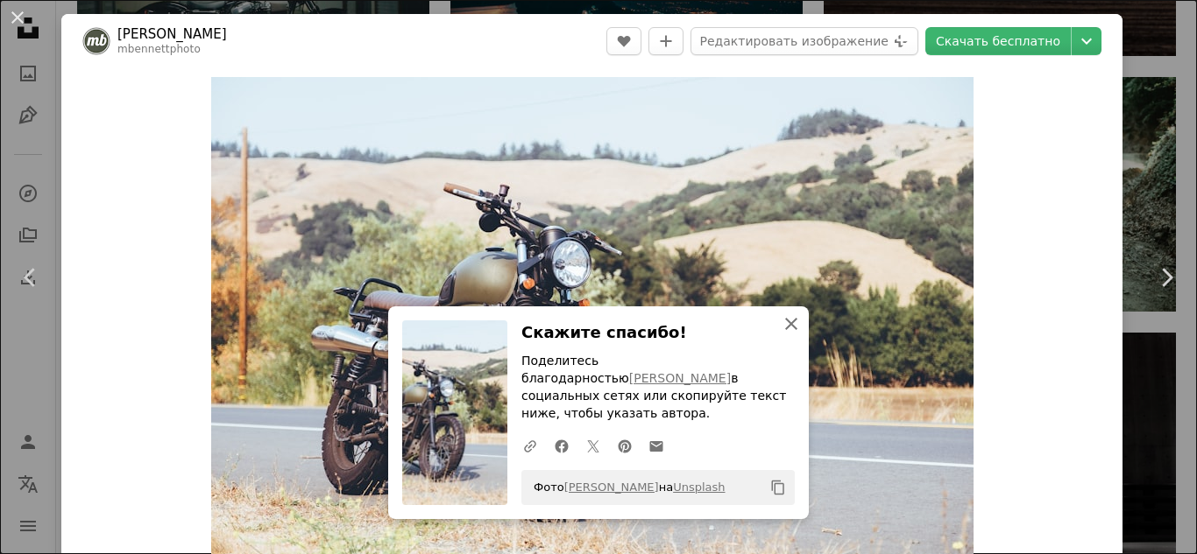
click at [787, 330] on icon "button" at bounding box center [791, 324] width 12 height 12
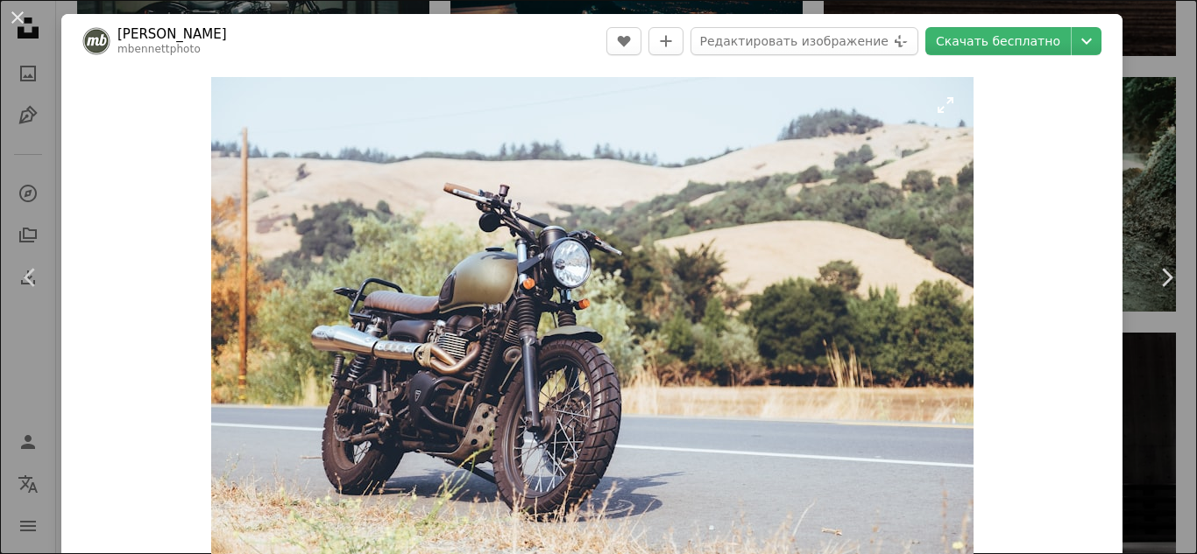
click at [579, 251] on img "Увеличить изображение" at bounding box center [592, 331] width 762 height 508
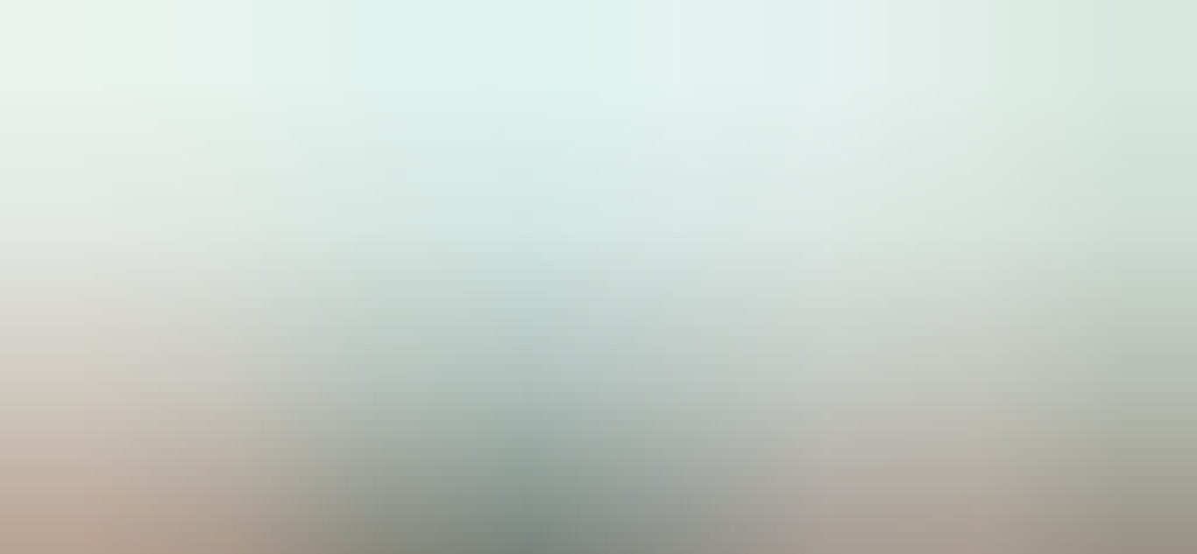
scroll to position [114, 0]
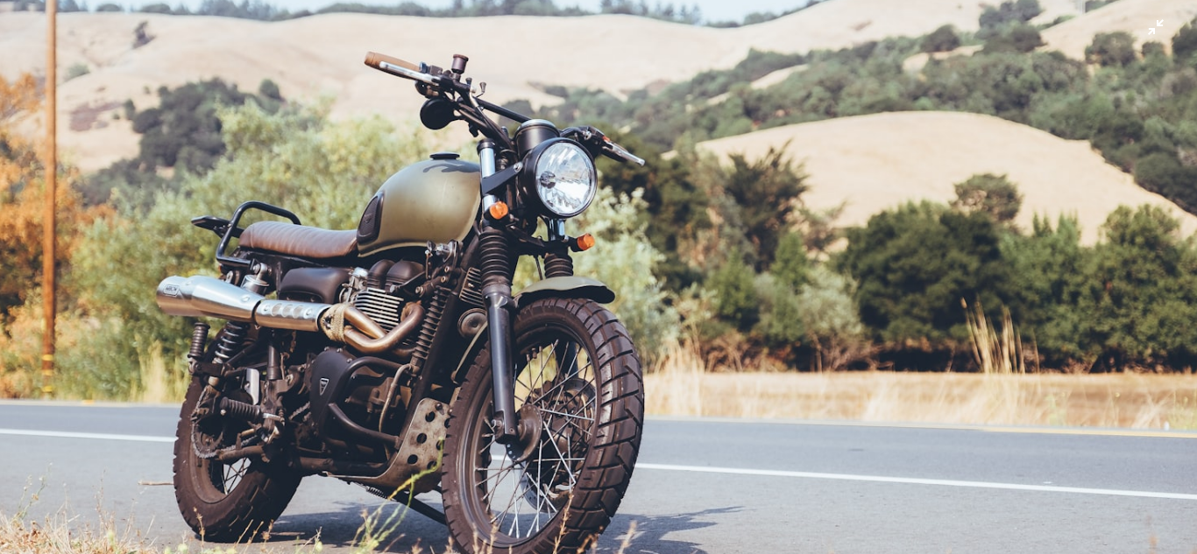
click at [1144, 30] on img "Zoom out on this image" at bounding box center [598, 284] width 1198 height 799
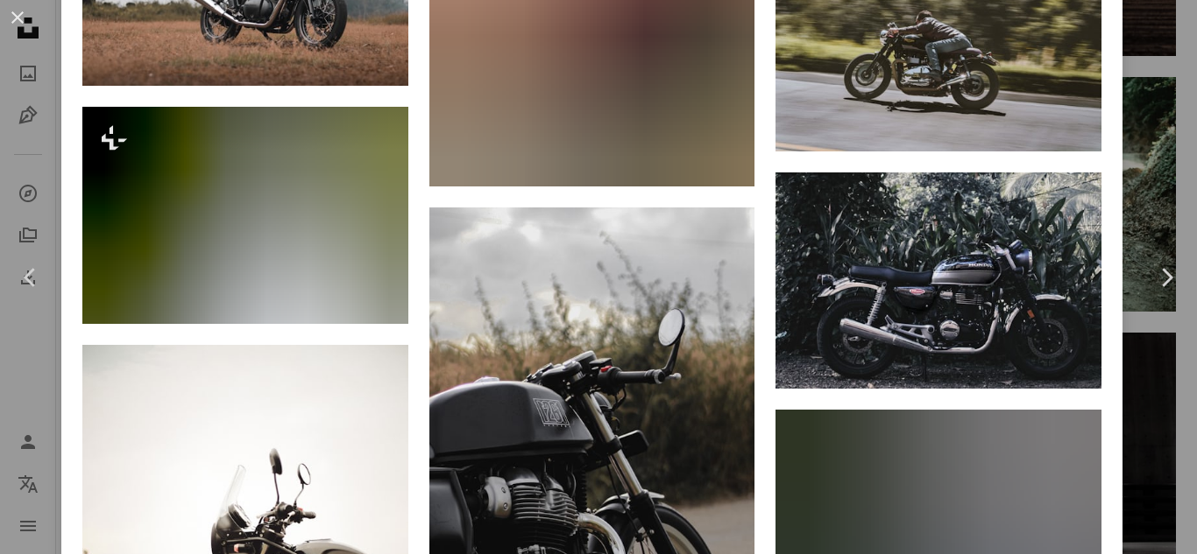
scroll to position [4114, 0]
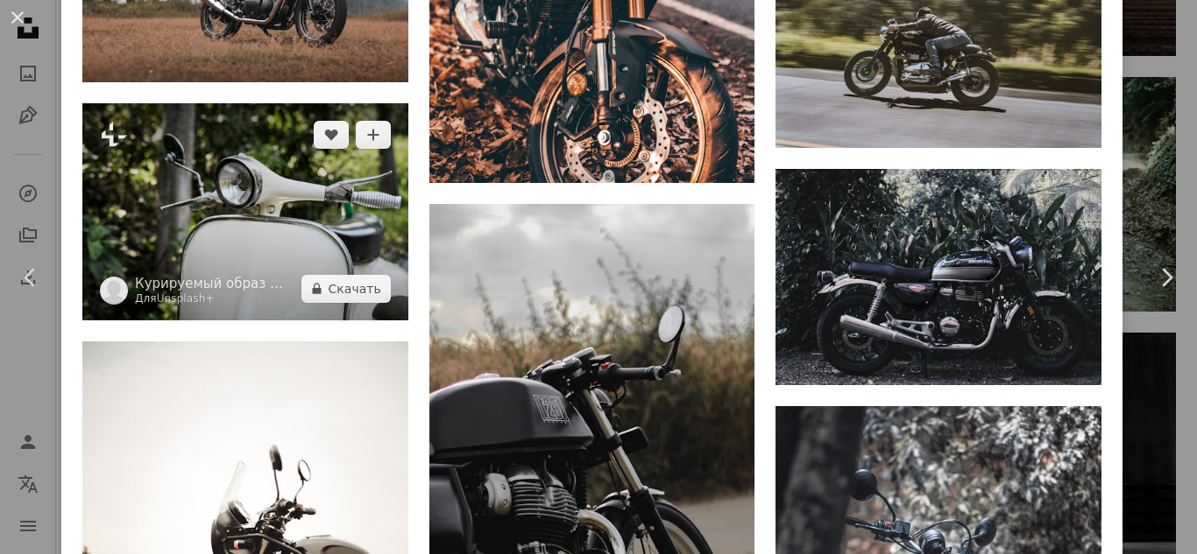
click at [326, 126] on img at bounding box center [245, 211] width 326 height 217
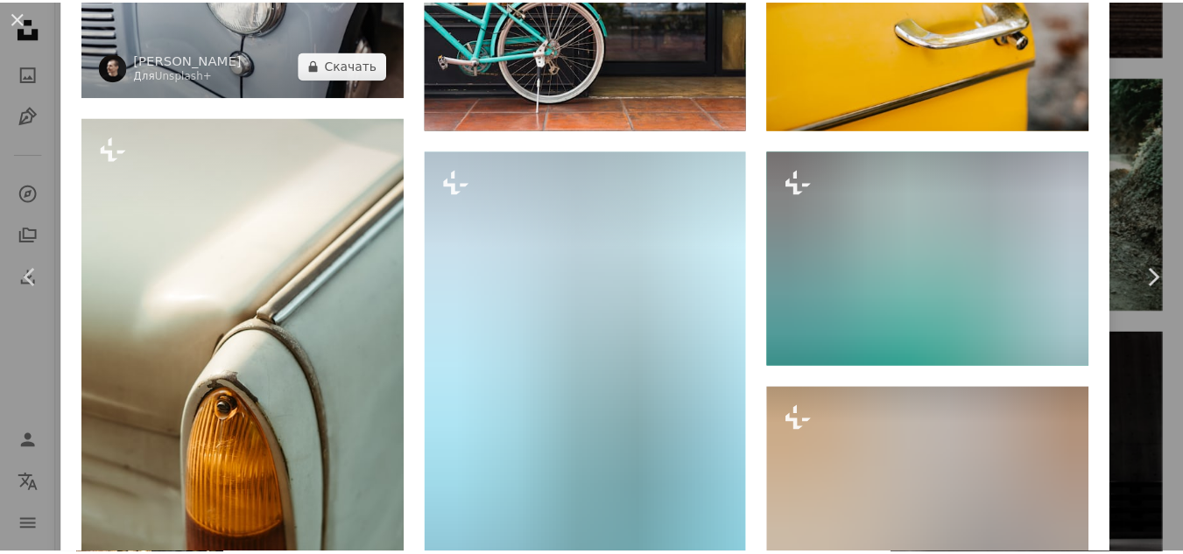
scroll to position [1714, 0]
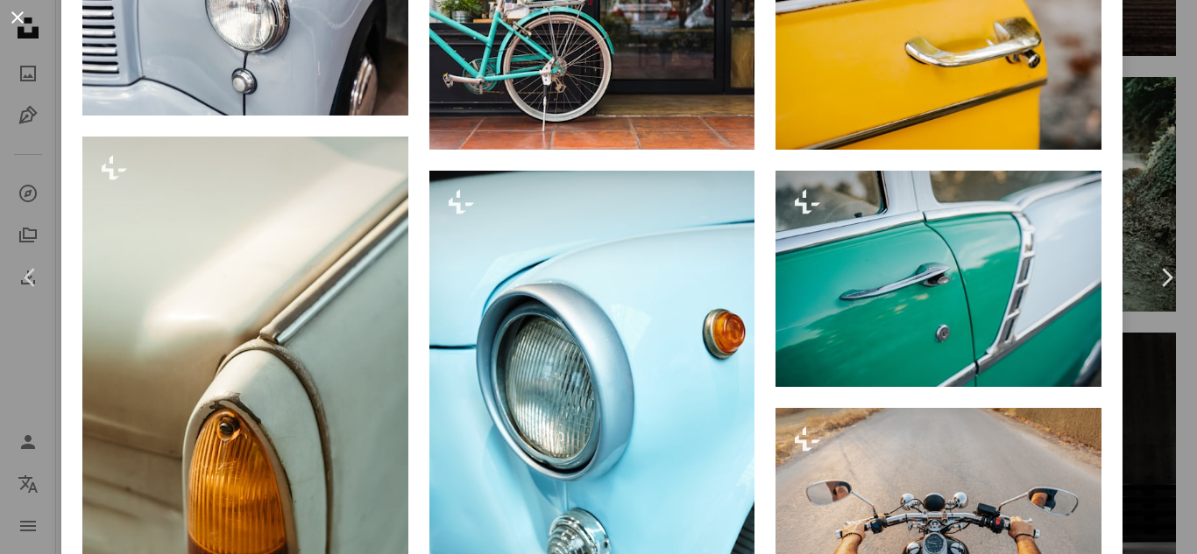
click at [17, 19] on button "An X shape" at bounding box center [17, 17] width 21 height 21
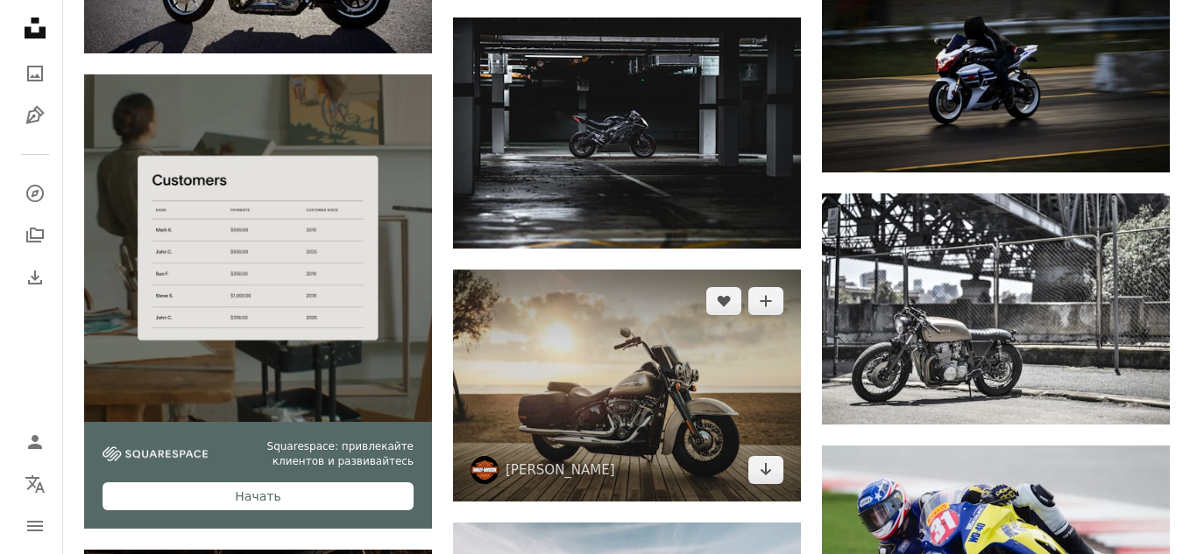
scroll to position [2951, 0]
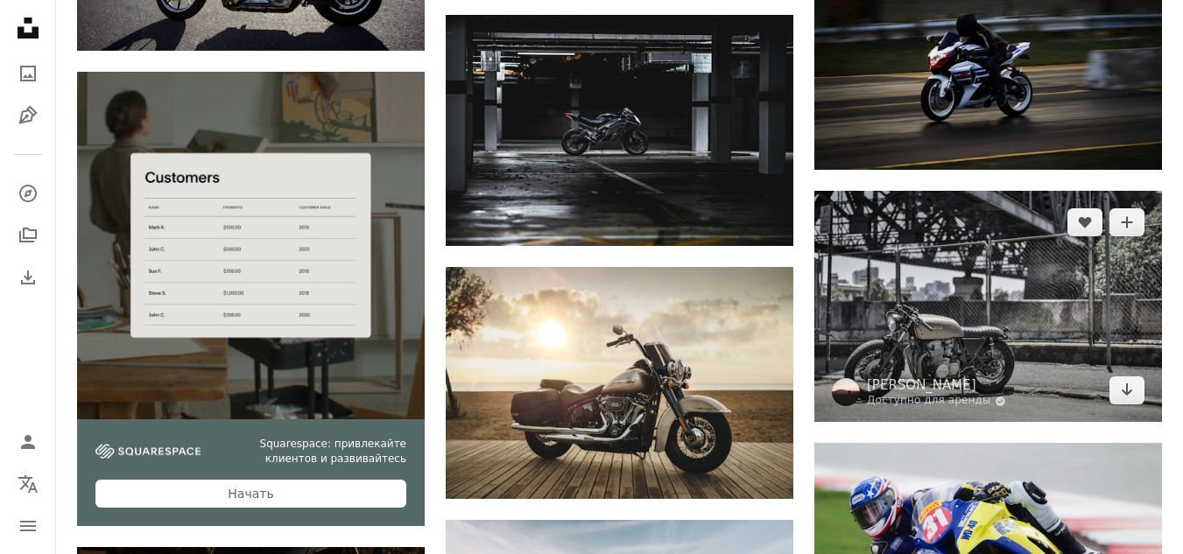
click at [932, 337] on img at bounding box center [989, 306] width 348 height 231
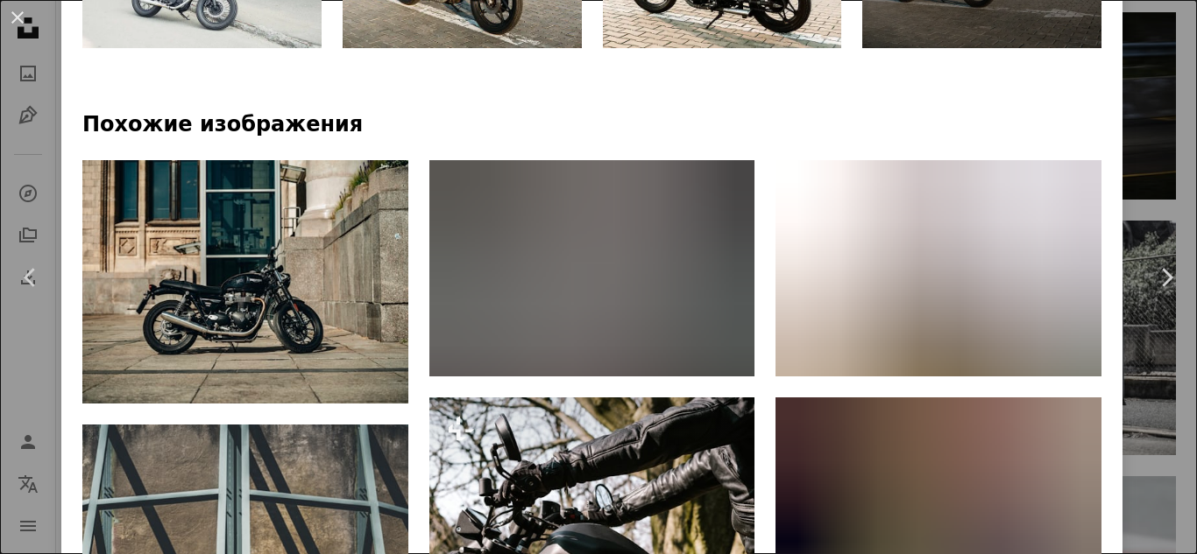
scroll to position [1151, 0]
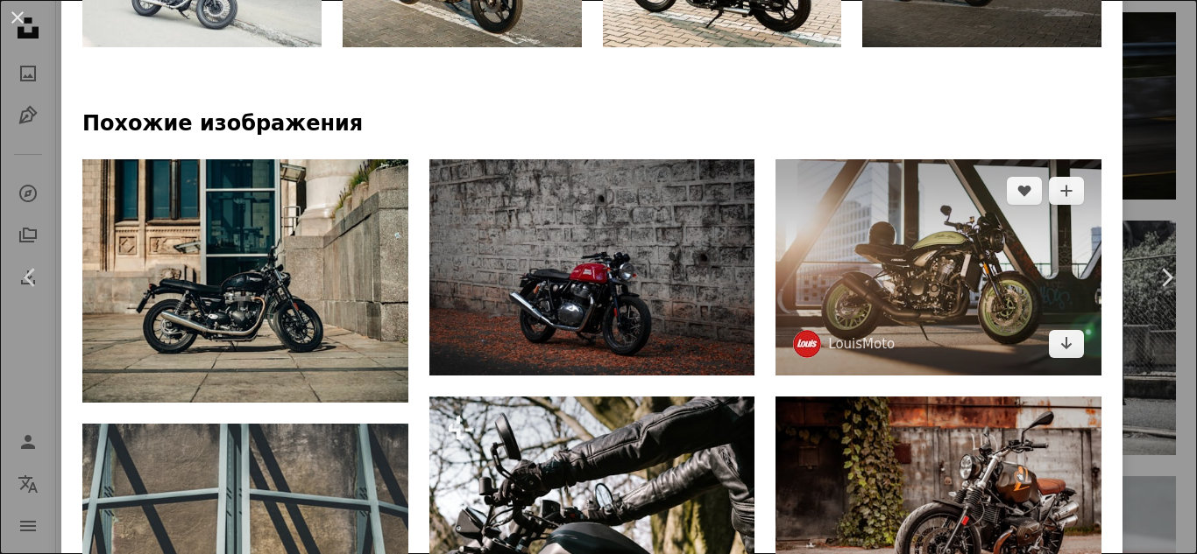
click at [942, 229] on img at bounding box center [938, 267] width 326 height 217
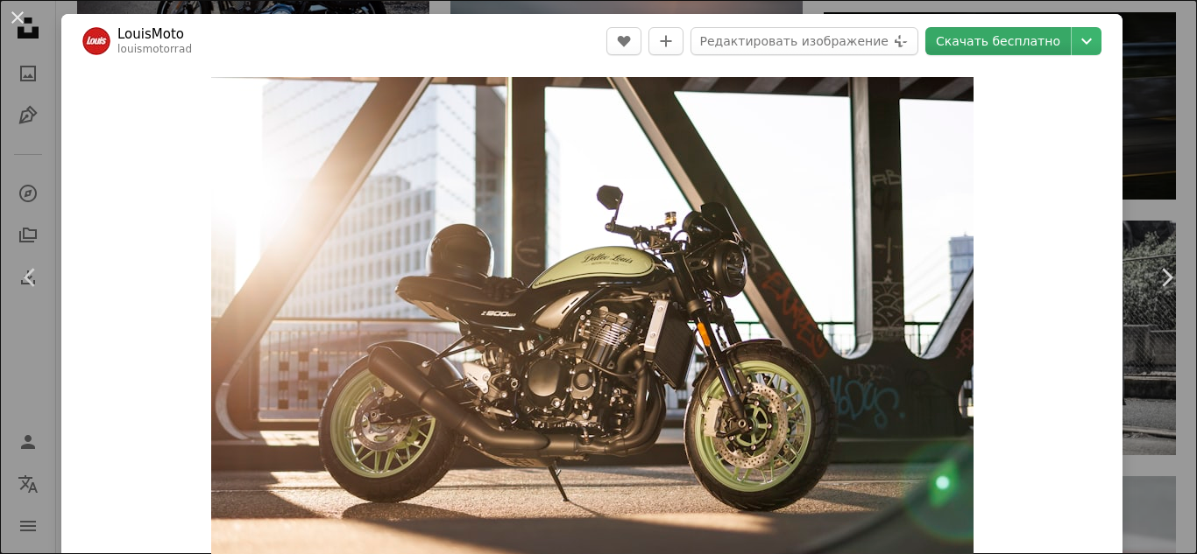
click at [1008, 39] on font "Скачать бесплатно" at bounding box center [998, 41] width 124 height 14
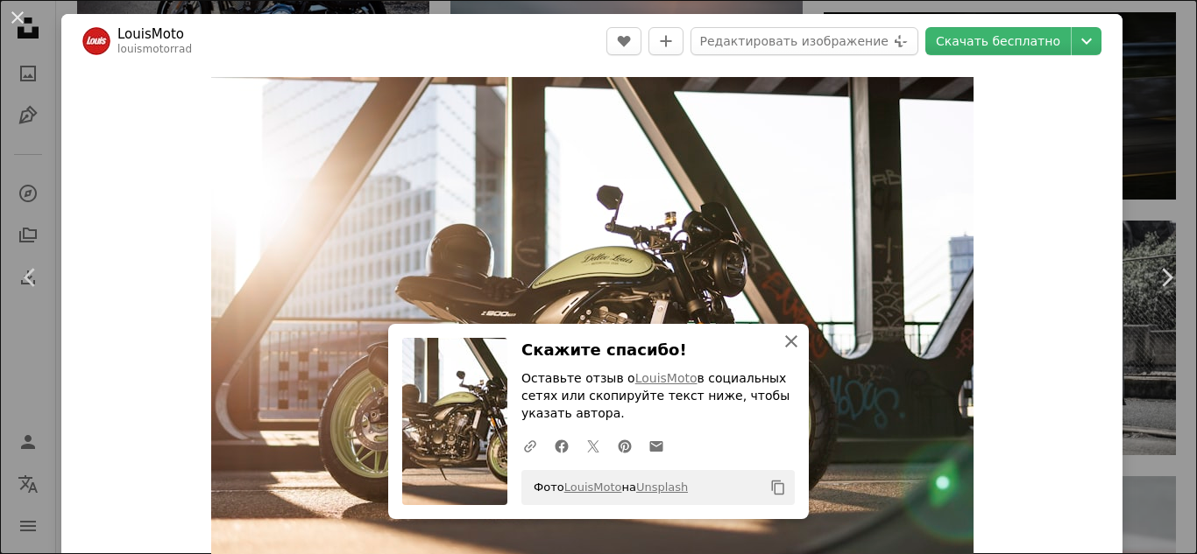
click at [780, 337] on icon "An X shape" at bounding box center [790, 341] width 21 height 21
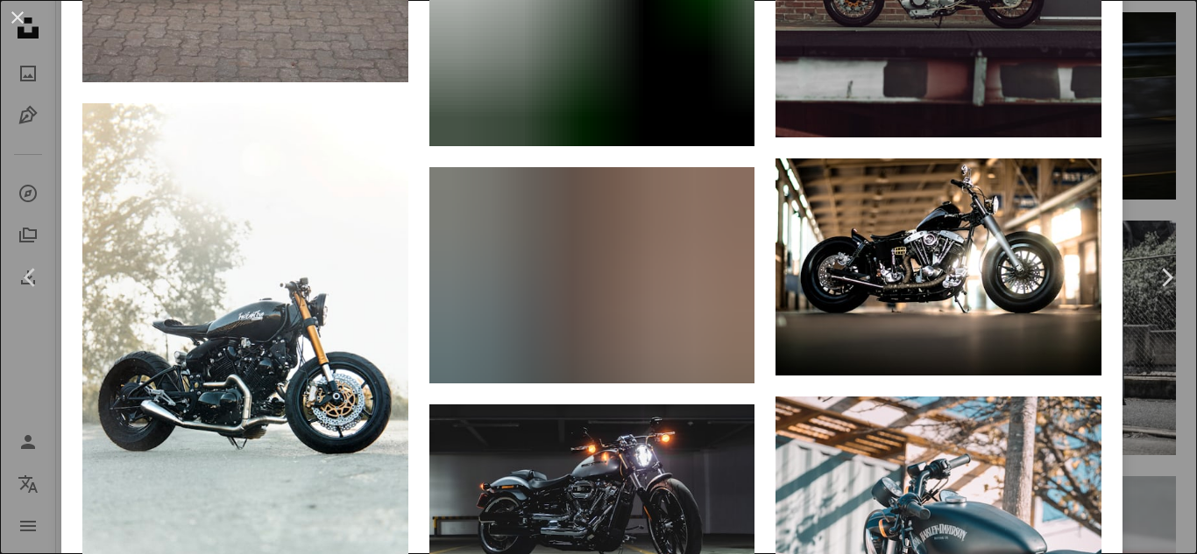
scroll to position [4351, 0]
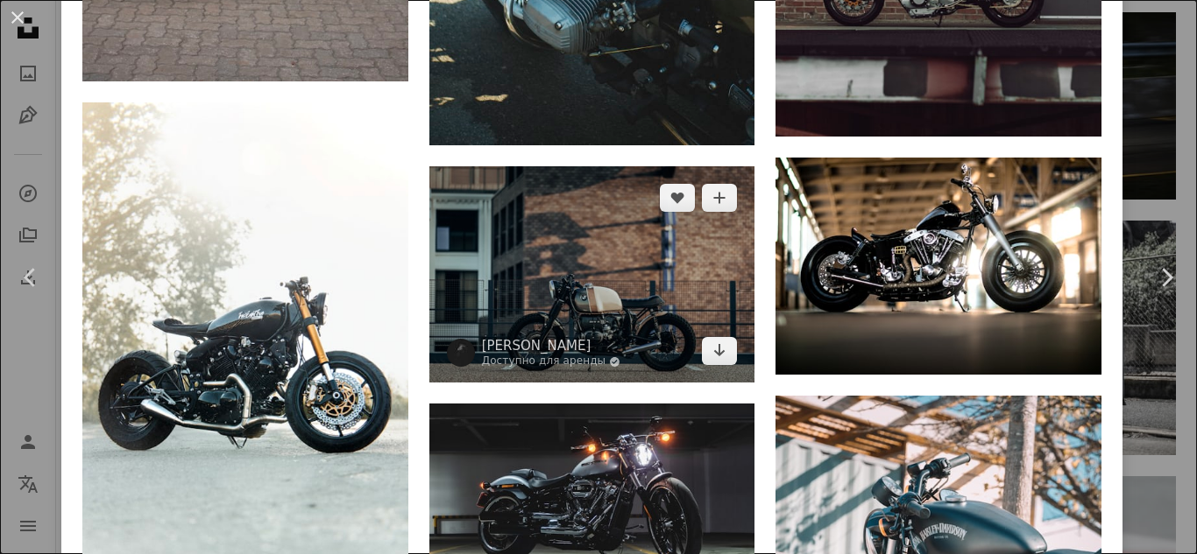
click at [604, 205] on img at bounding box center [592, 274] width 326 height 217
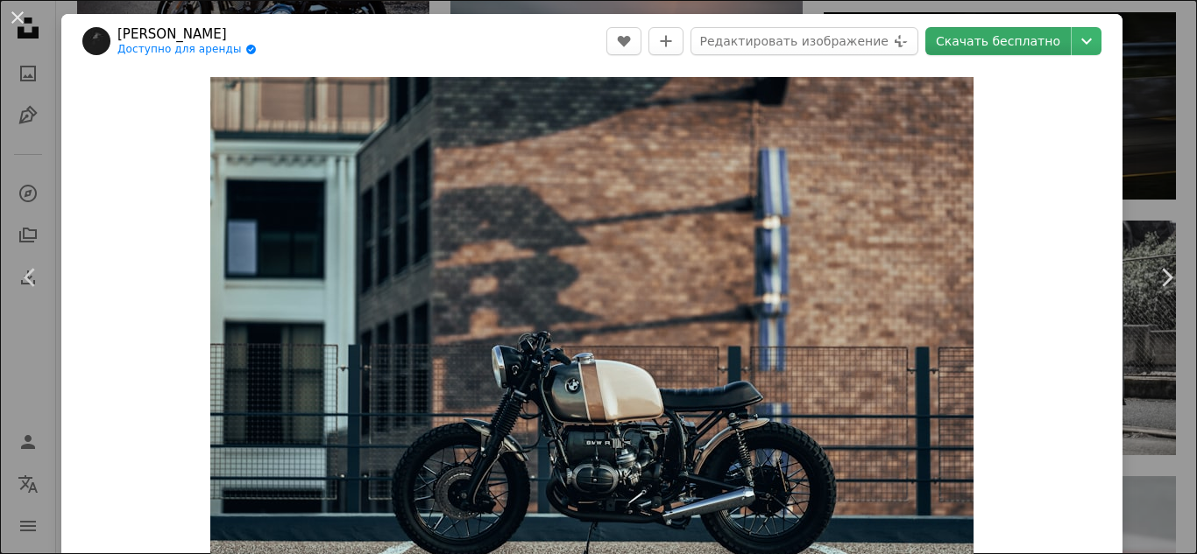
click at [1012, 42] on font "Скачать бесплатно" at bounding box center [998, 41] width 124 height 14
